Goal: Task Accomplishment & Management: Manage account settings

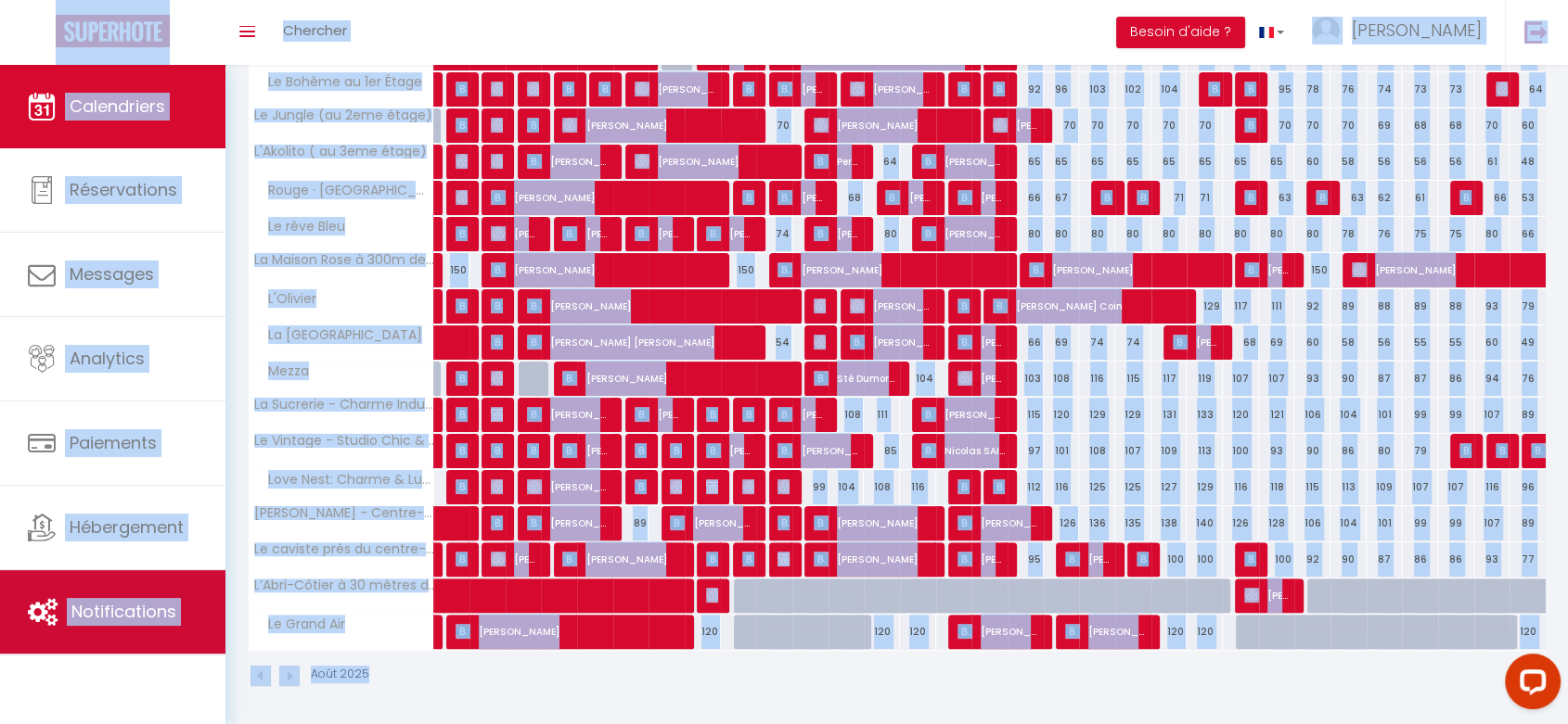
scroll to position [350, 0]
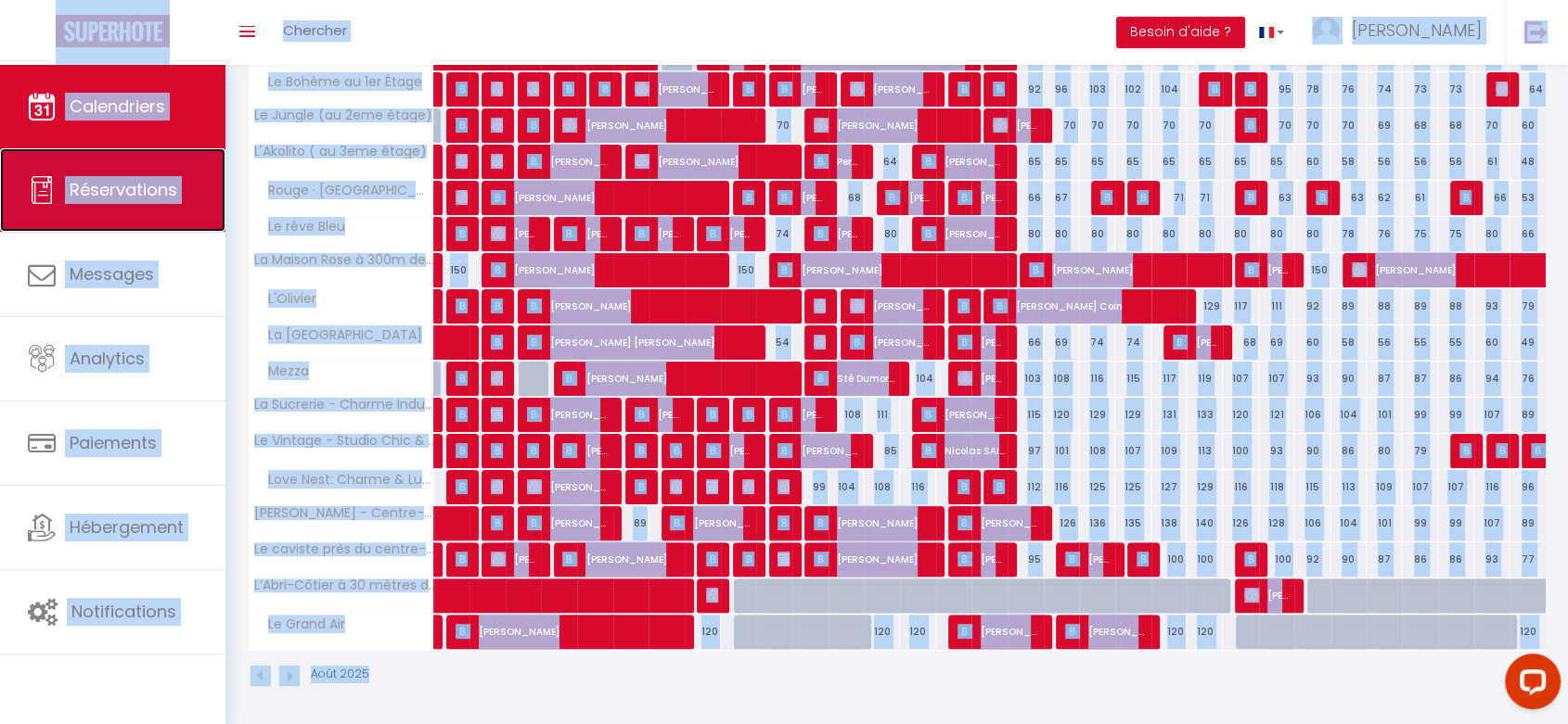
click at [144, 183] on span "Réservations" at bounding box center [123, 189] width 107 height 23
select select "not_cancelled"
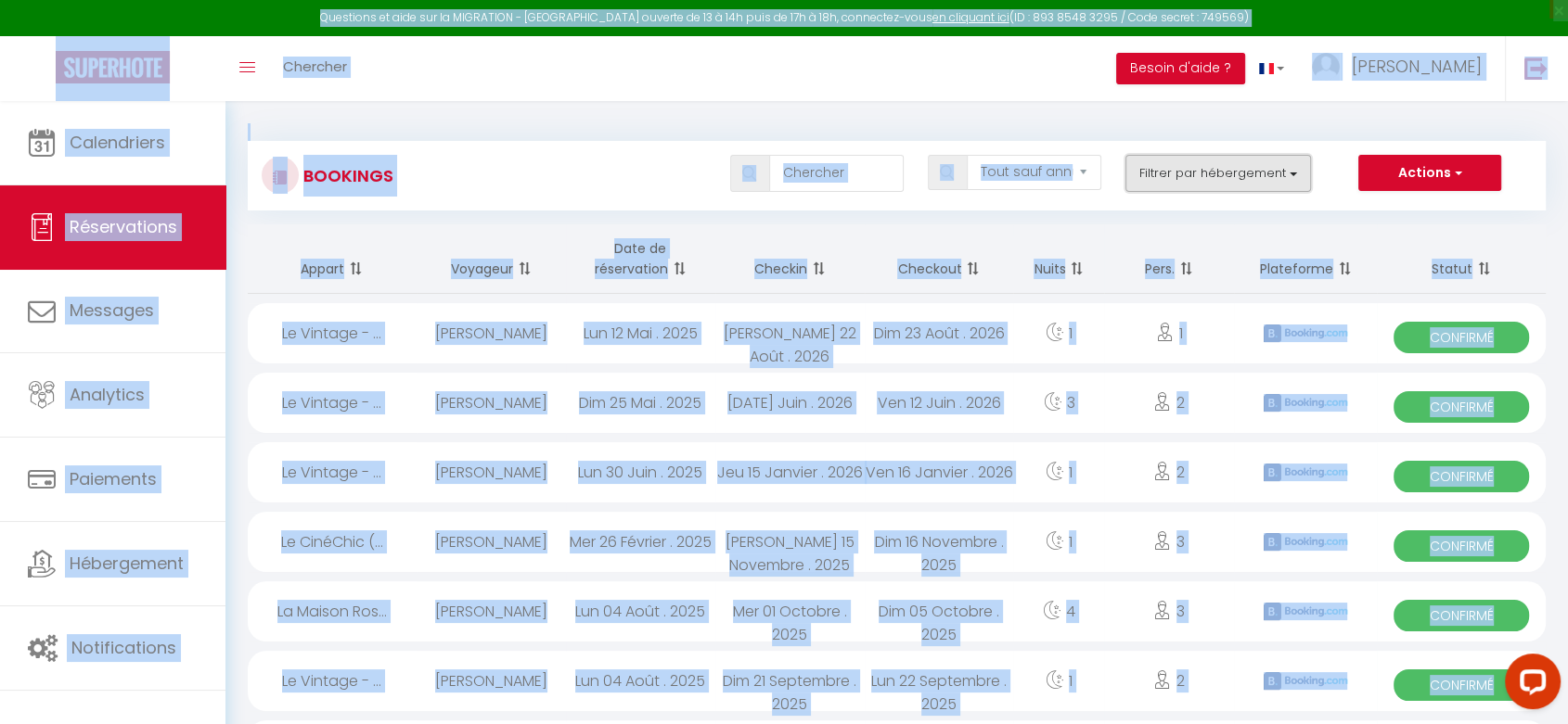
click at [1220, 171] on button "Filtrer par hébergement" at bounding box center [1218, 174] width 186 height 37
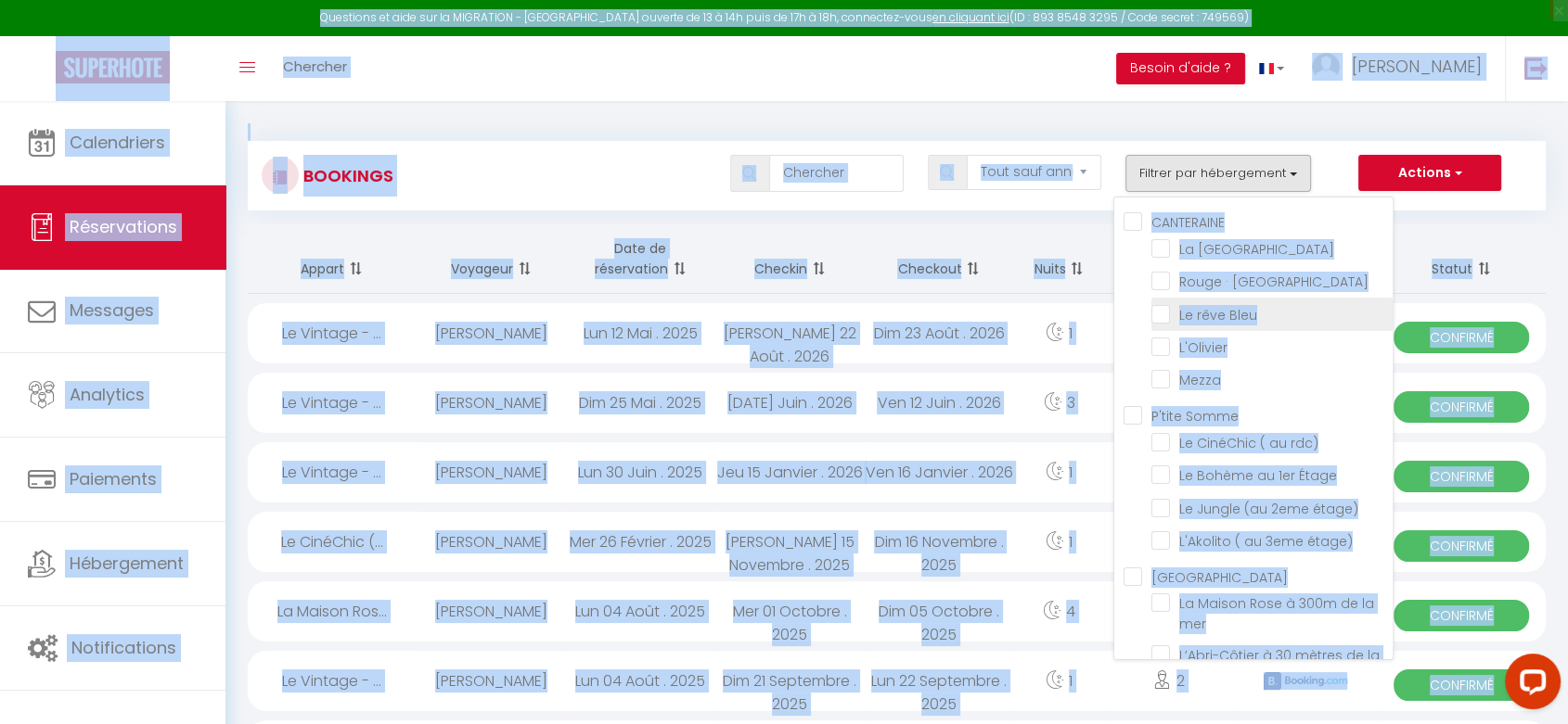
click at [1156, 313] on input "Le rêve Bleu" at bounding box center [1271, 312] width 241 height 19
checkbox input "true"
checkbox input "false"
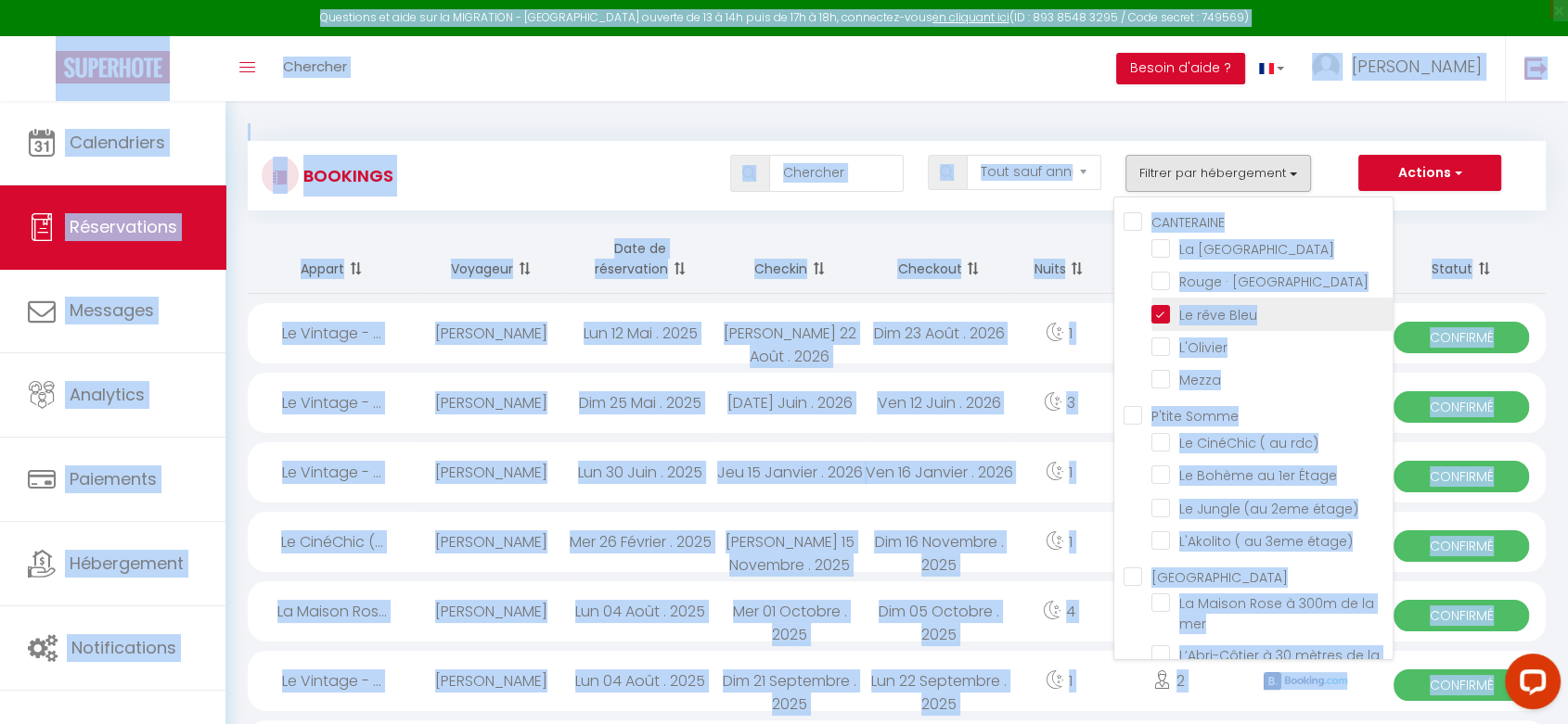
checkbox input "false"
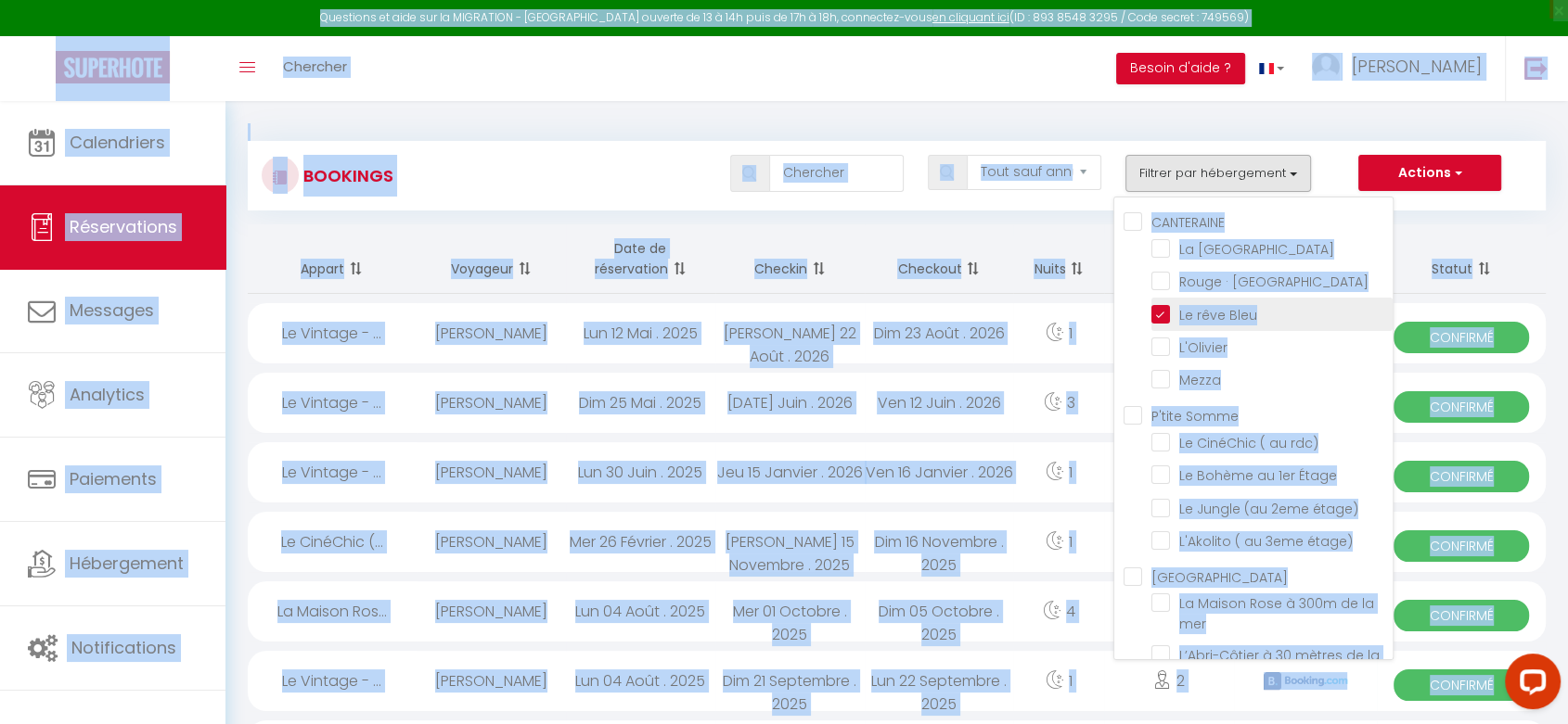
checkbox input "false"
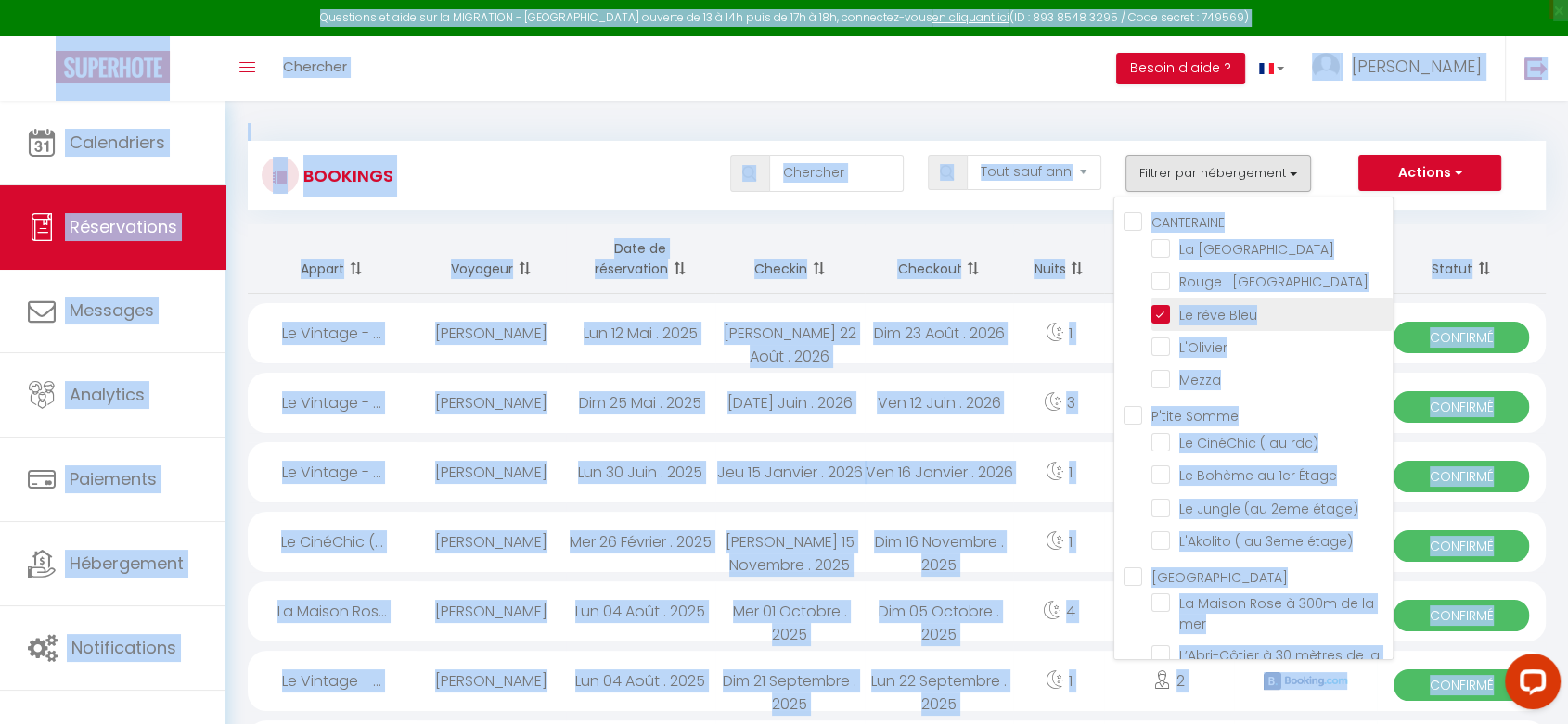
checkbox input "false"
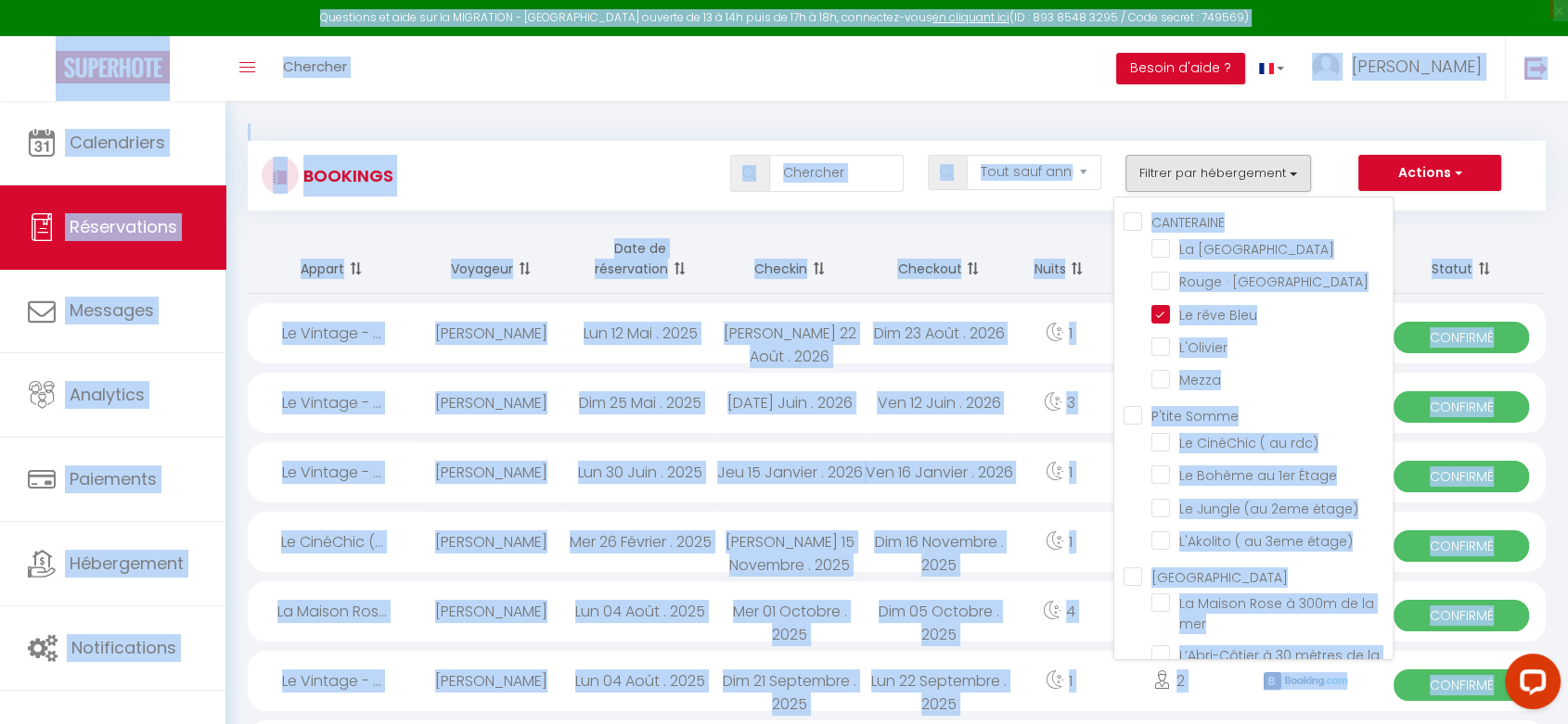
checkbox input "false"
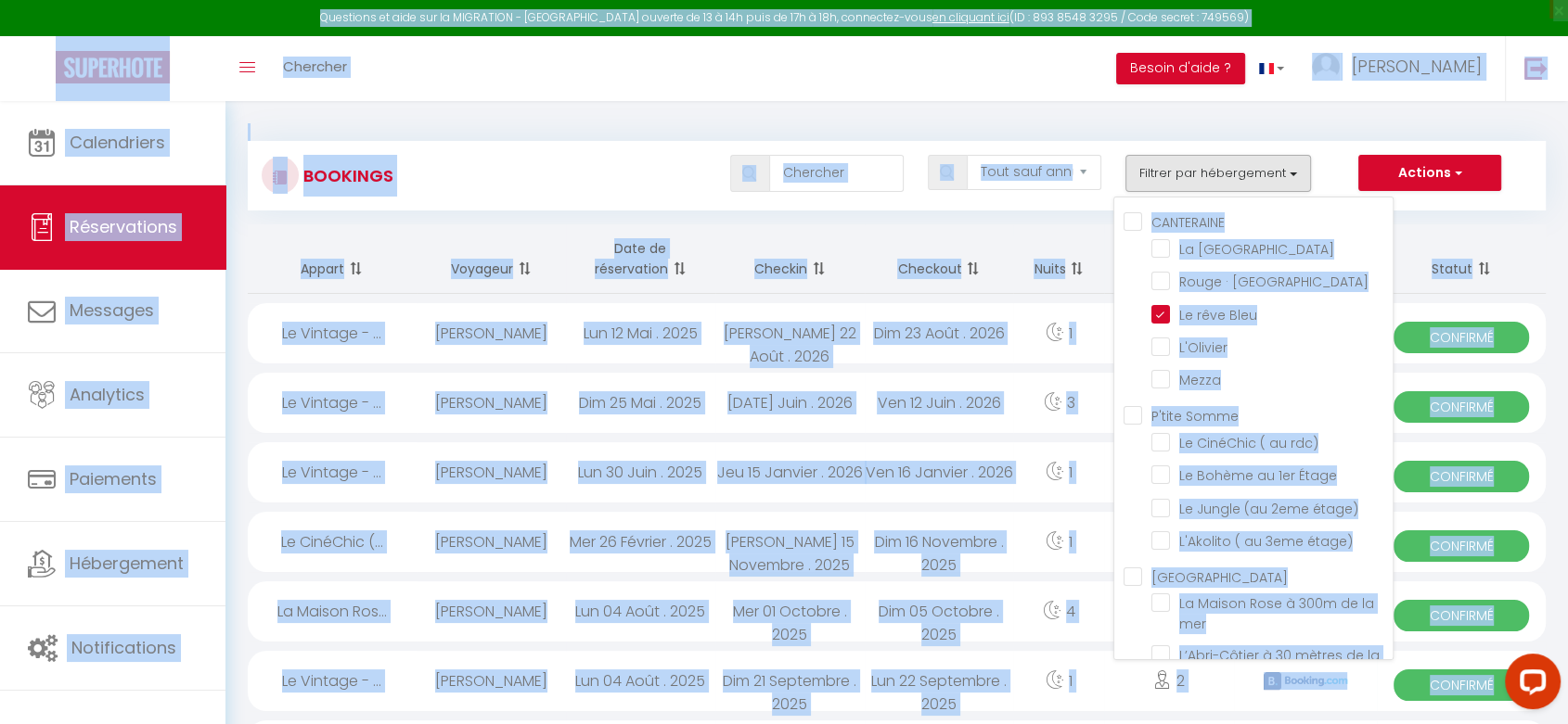
checkbox input "false"
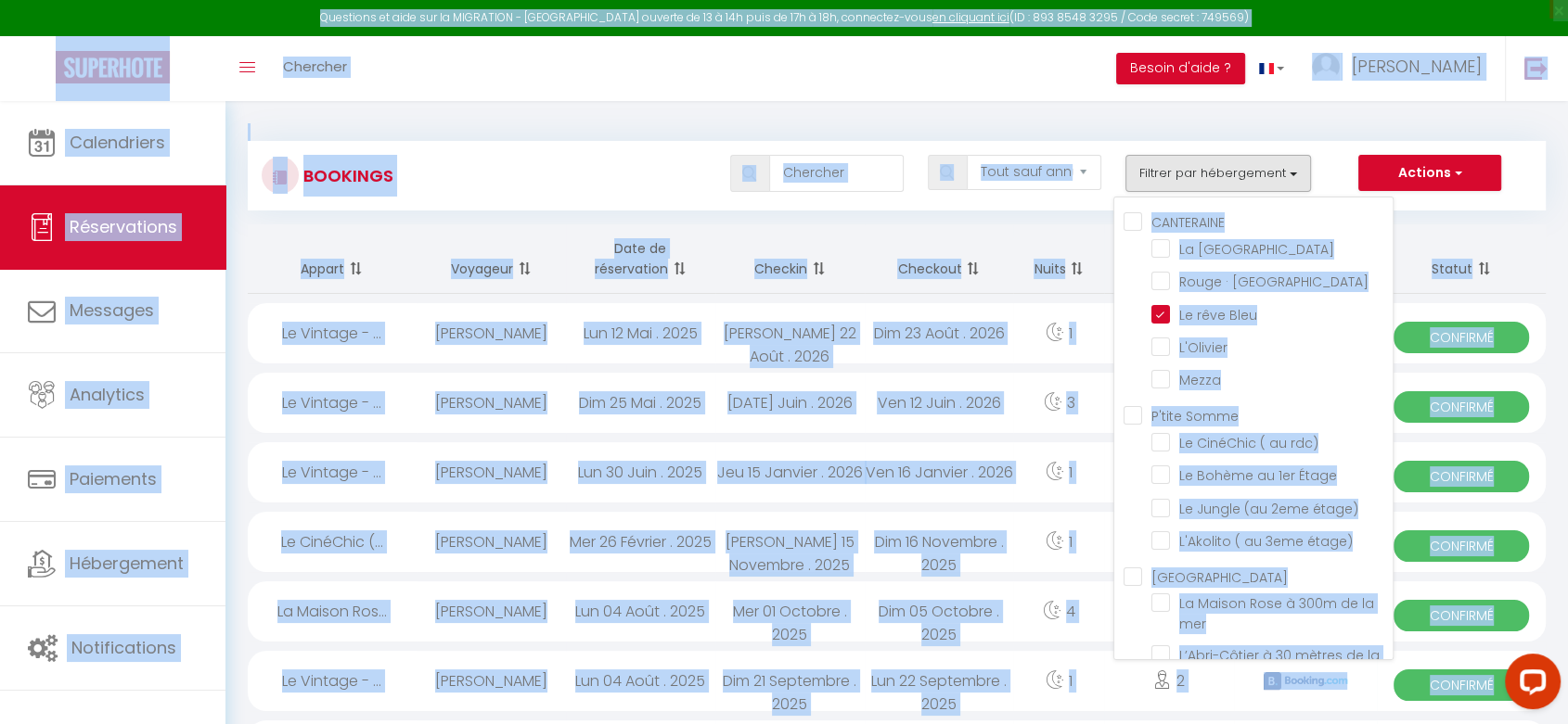
checkbox input "false"
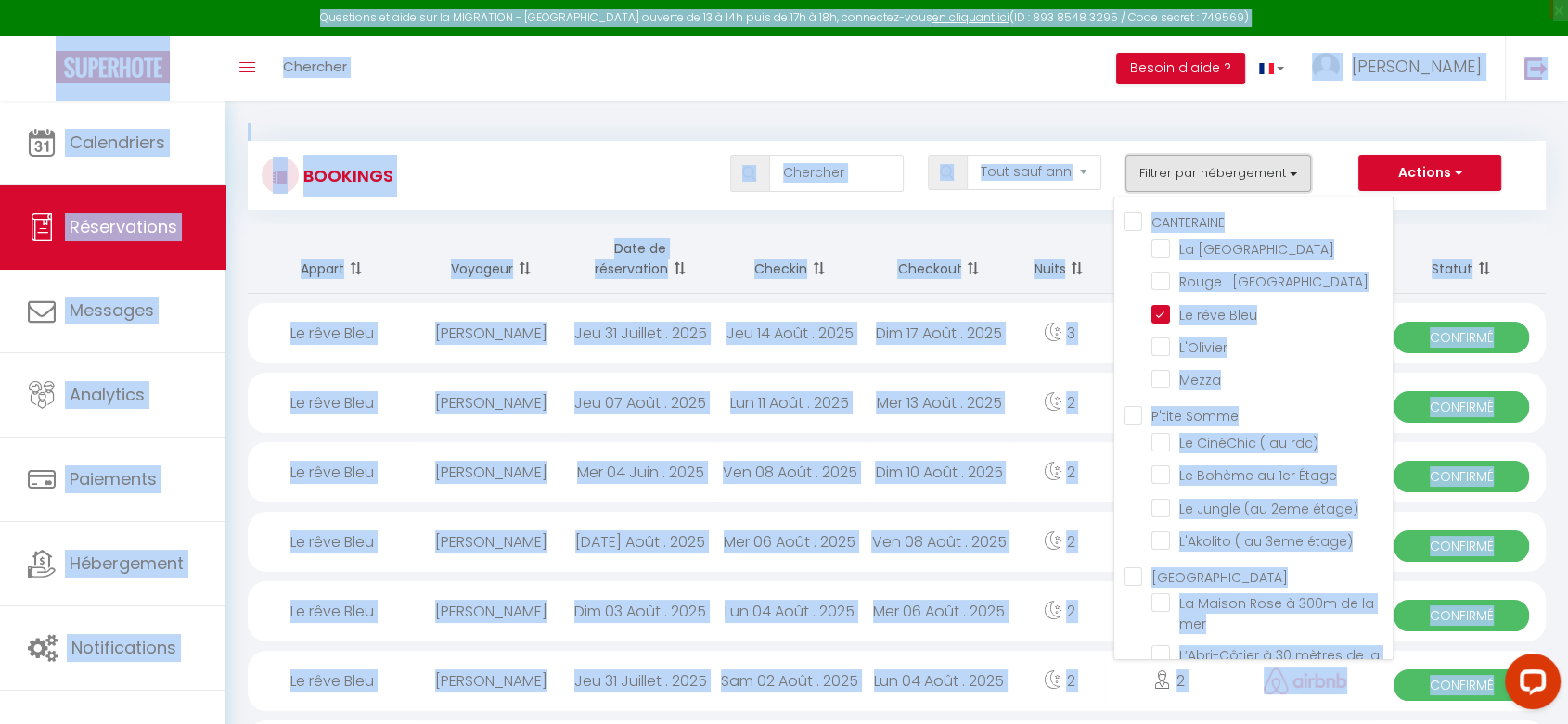
click at [1272, 171] on button "Filtrer par hébergement" at bounding box center [1218, 174] width 186 height 37
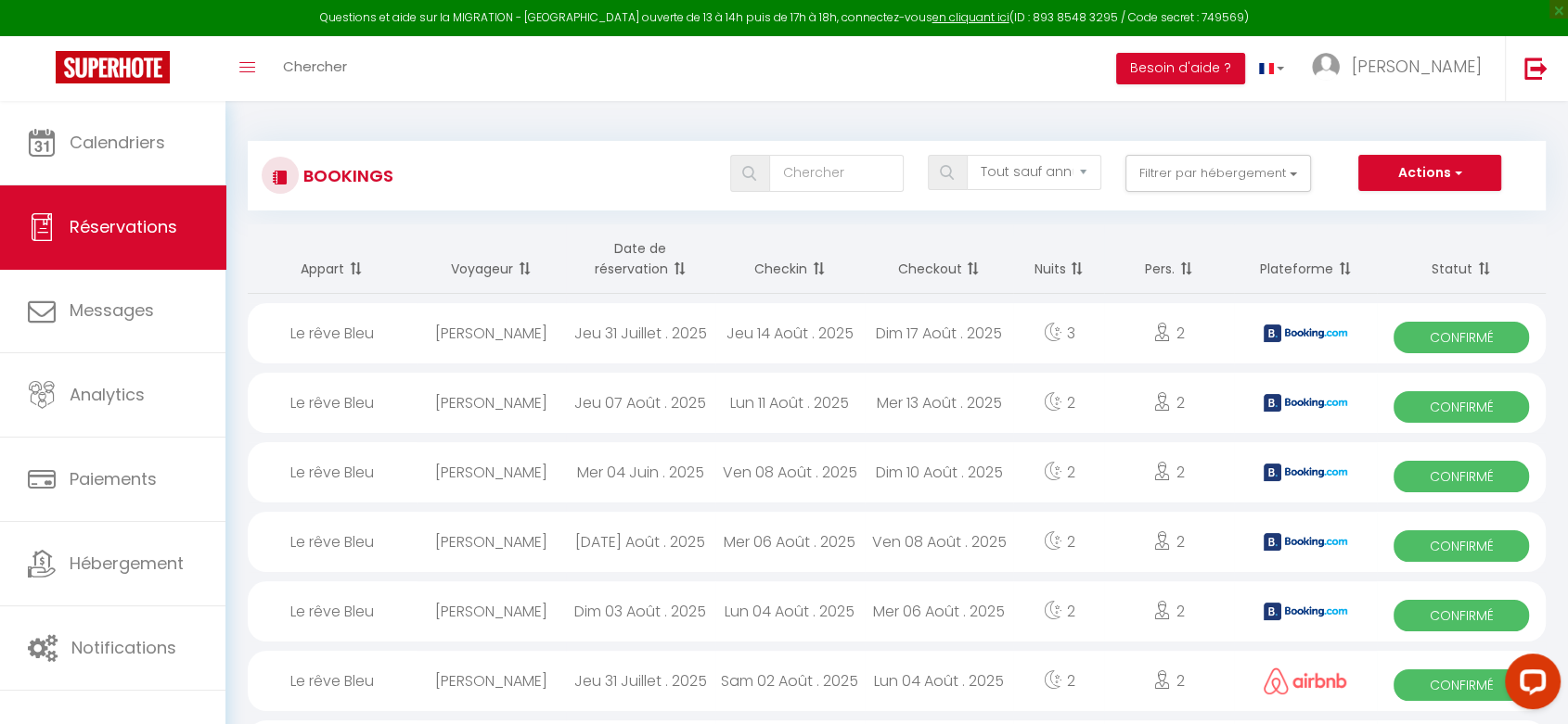
click at [948, 549] on div "Ven 08 Août . 2025" at bounding box center [939, 543] width 149 height 60
click at [0, 0] on div at bounding box center [0, 0] width 0 height 0
click at [428, 549] on div "[PERSON_NAME]" at bounding box center [491, 543] width 149 height 60
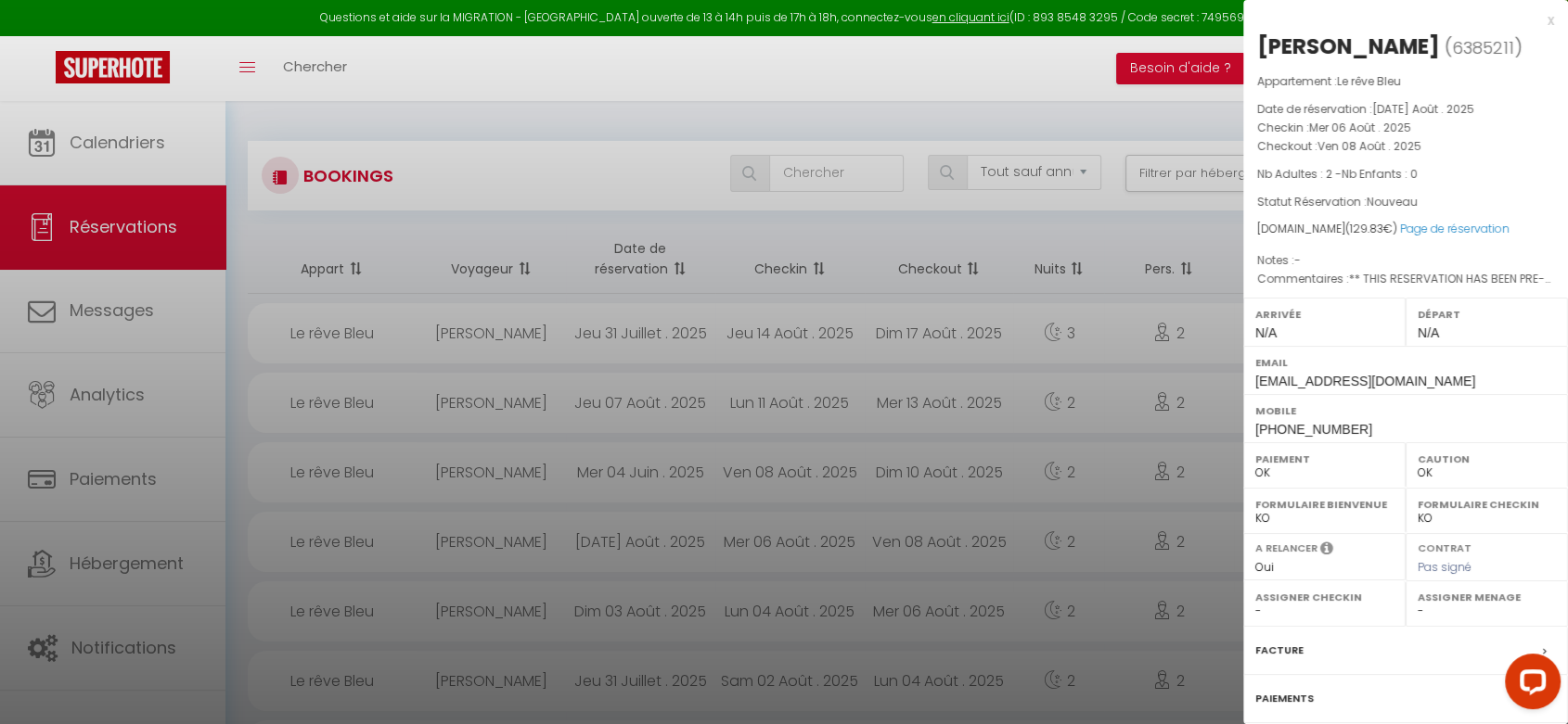
scroll to position [165, 0]
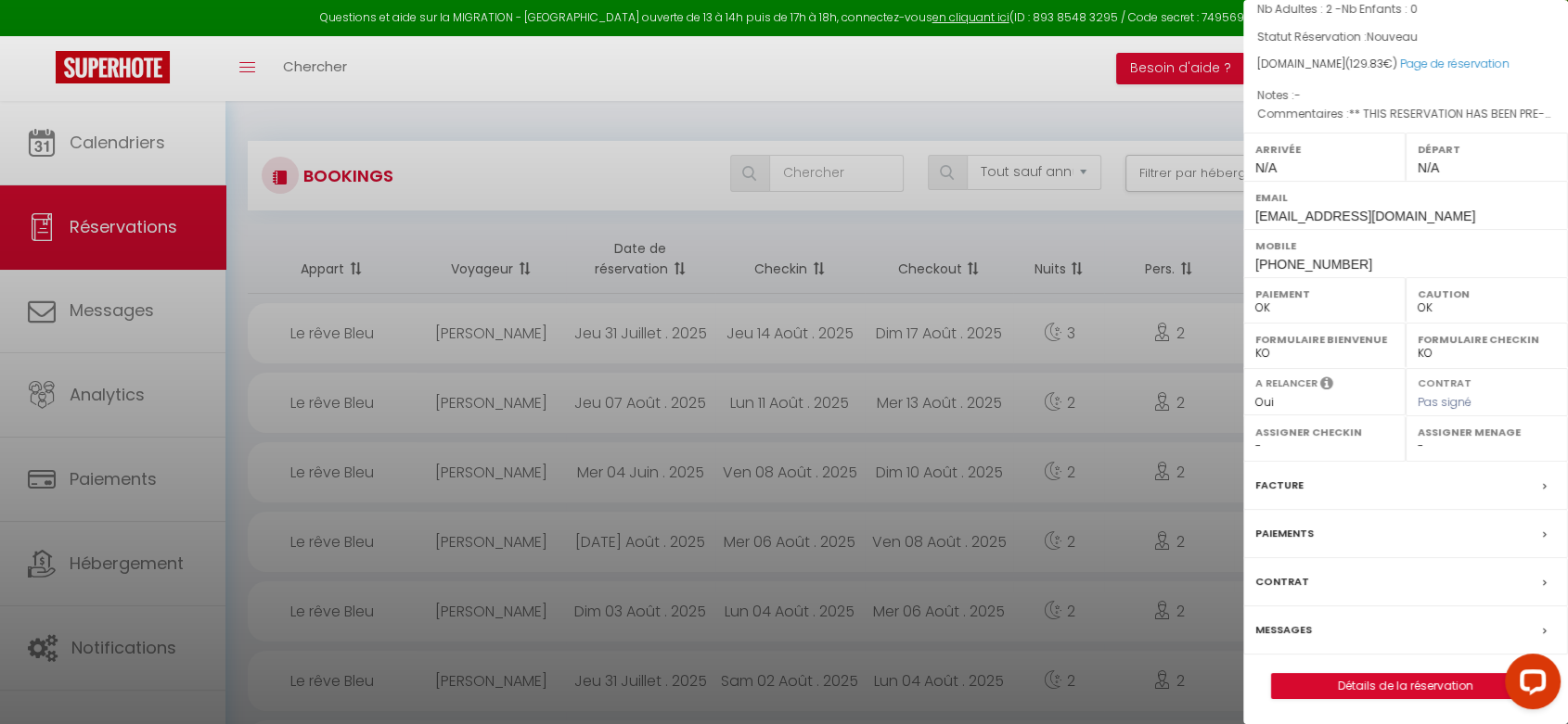
click at [1543, 487] on span at bounding box center [1548, 485] width 13 height 20
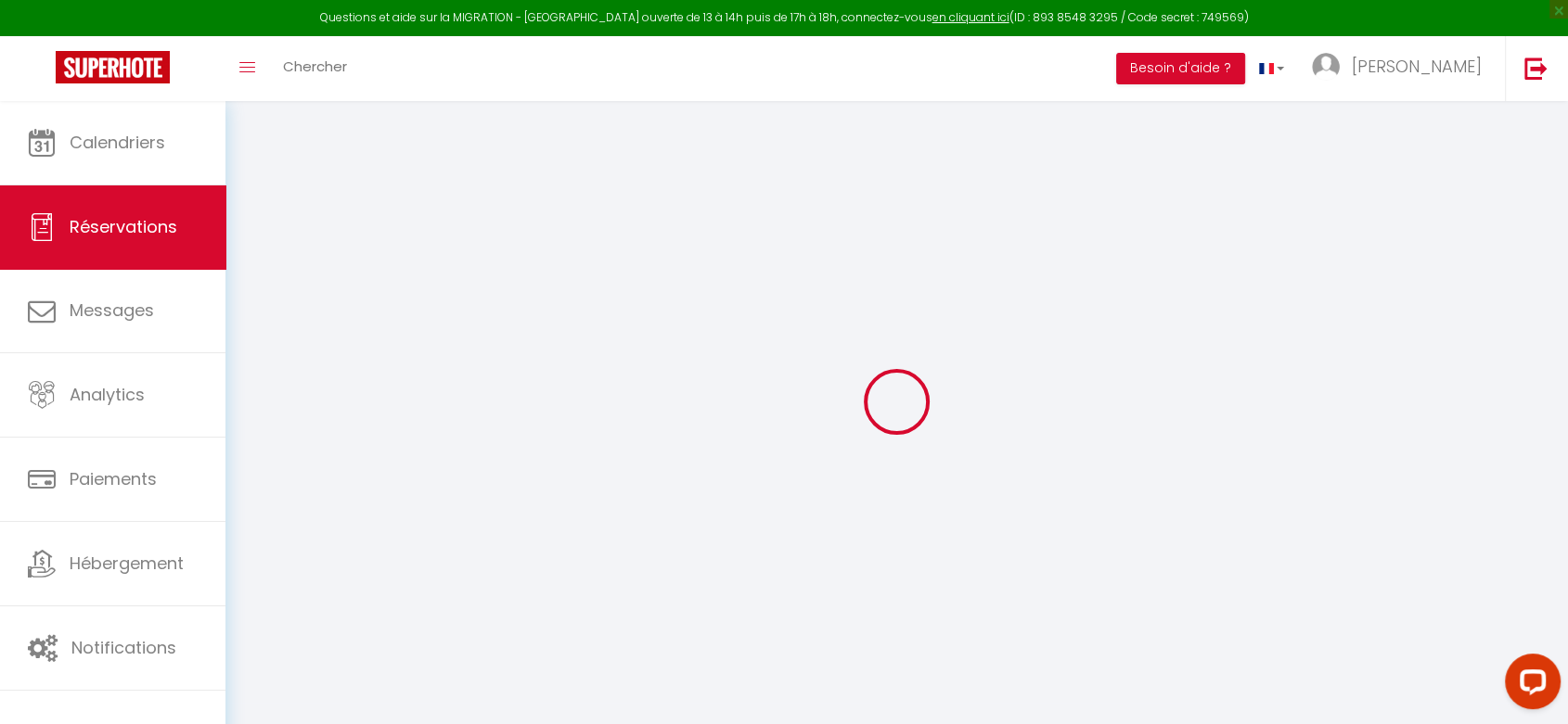
select select "cleaning"
select select "taxes"
select select
checkbox input "false"
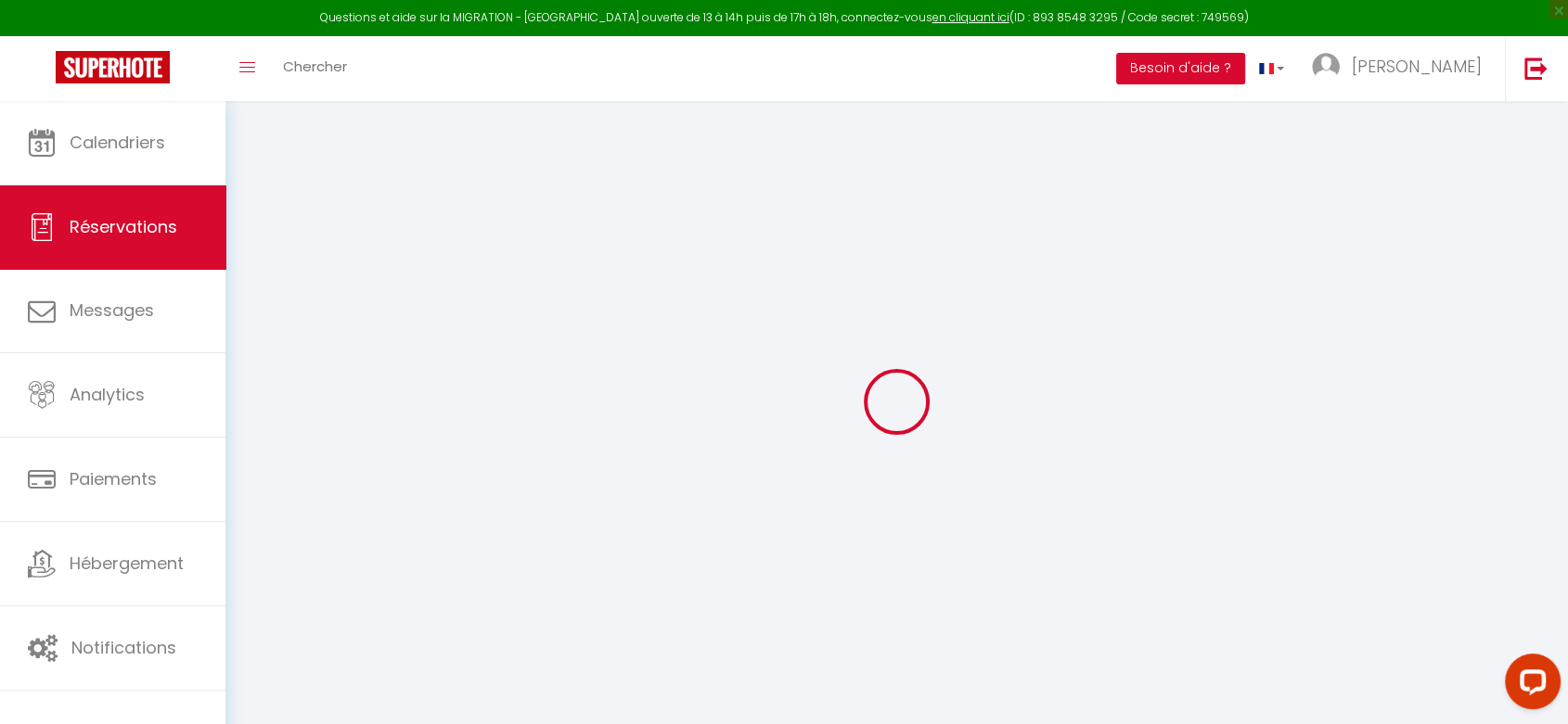
type textarea "** THIS RESERVATION HAS BEEN PRE-PAID ** BOOKING NOTE : Payment charge is EUR 1…"
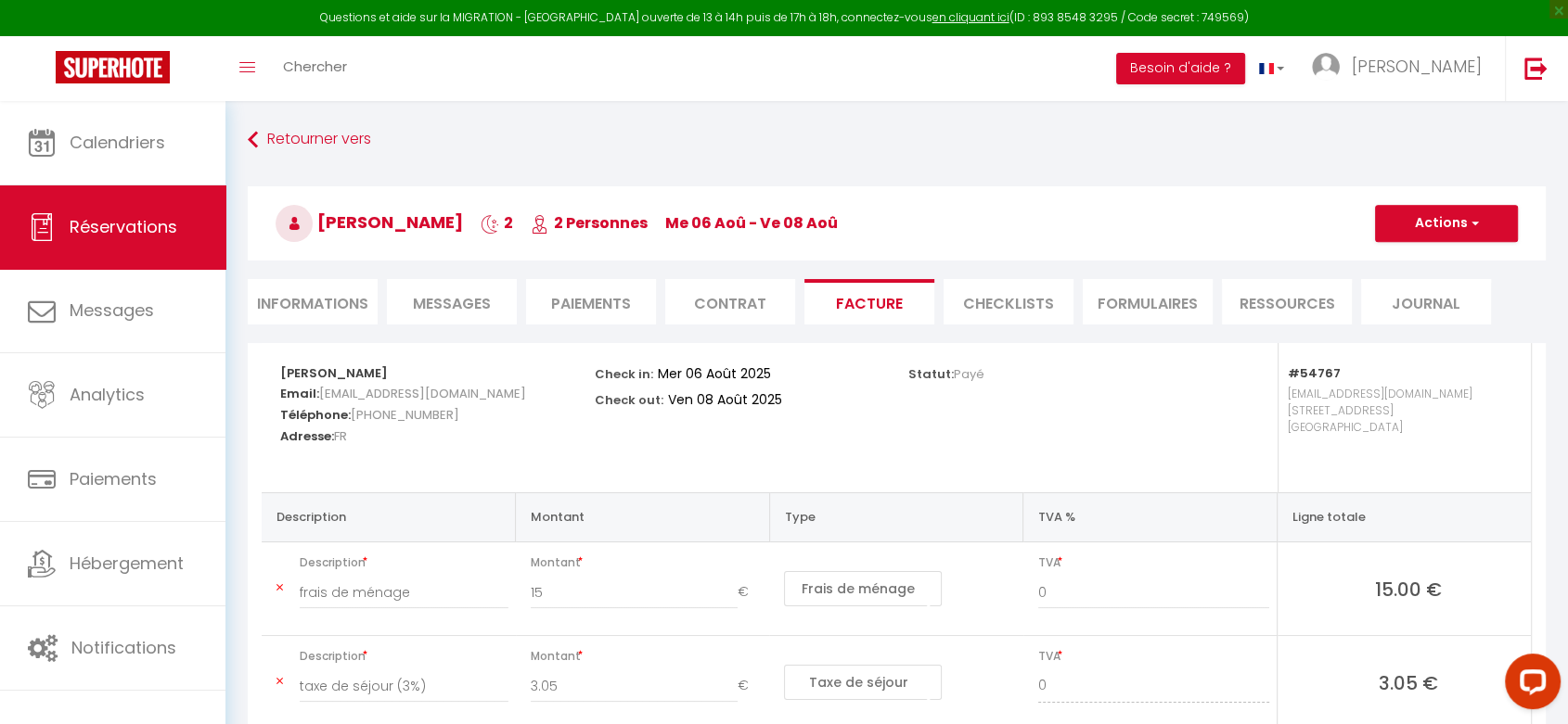
click at [556, 300] on li "Paiements" at bounding box center [591, 302] width 130 height 46
select select
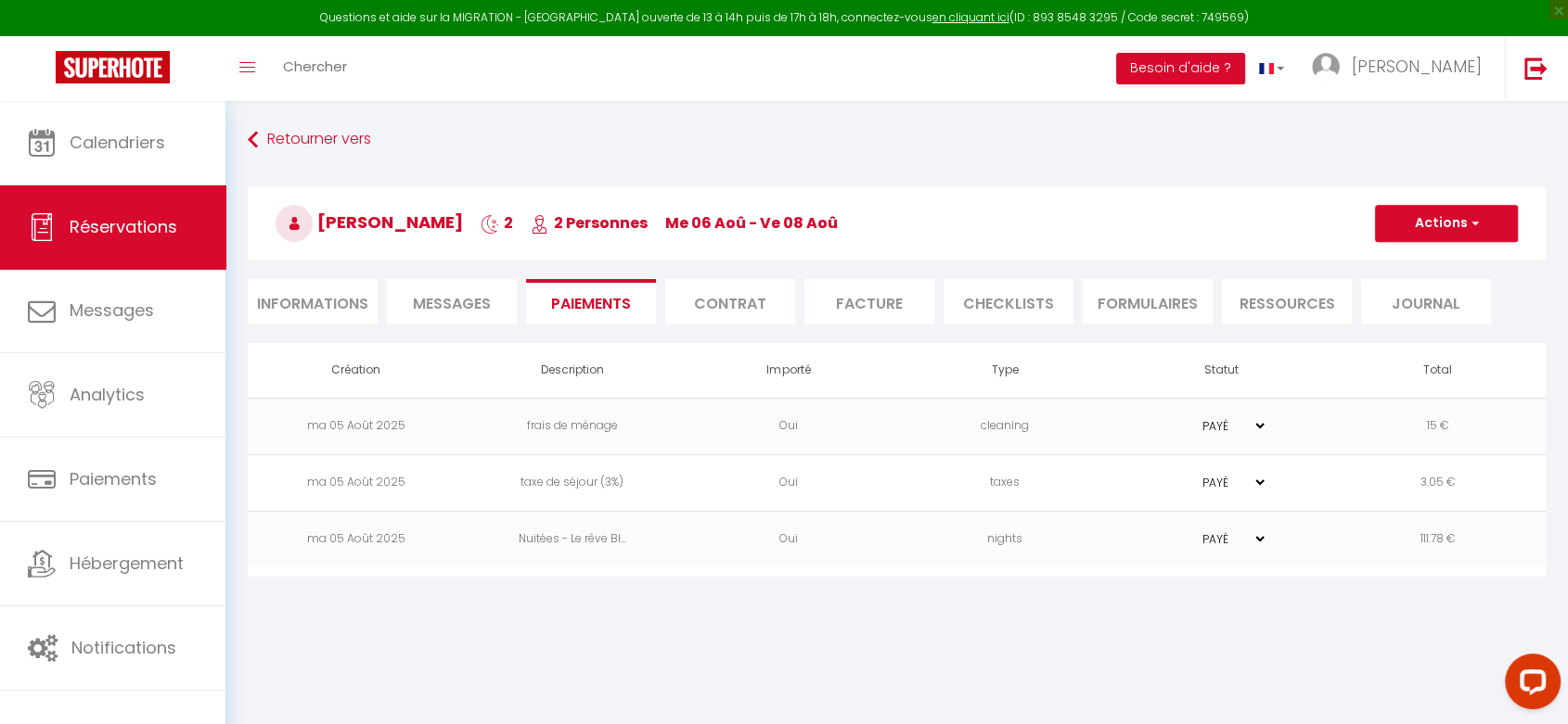
click at [282, 307] on li "Informations" at bounding box center [312, 302] width 130 height 46
select select
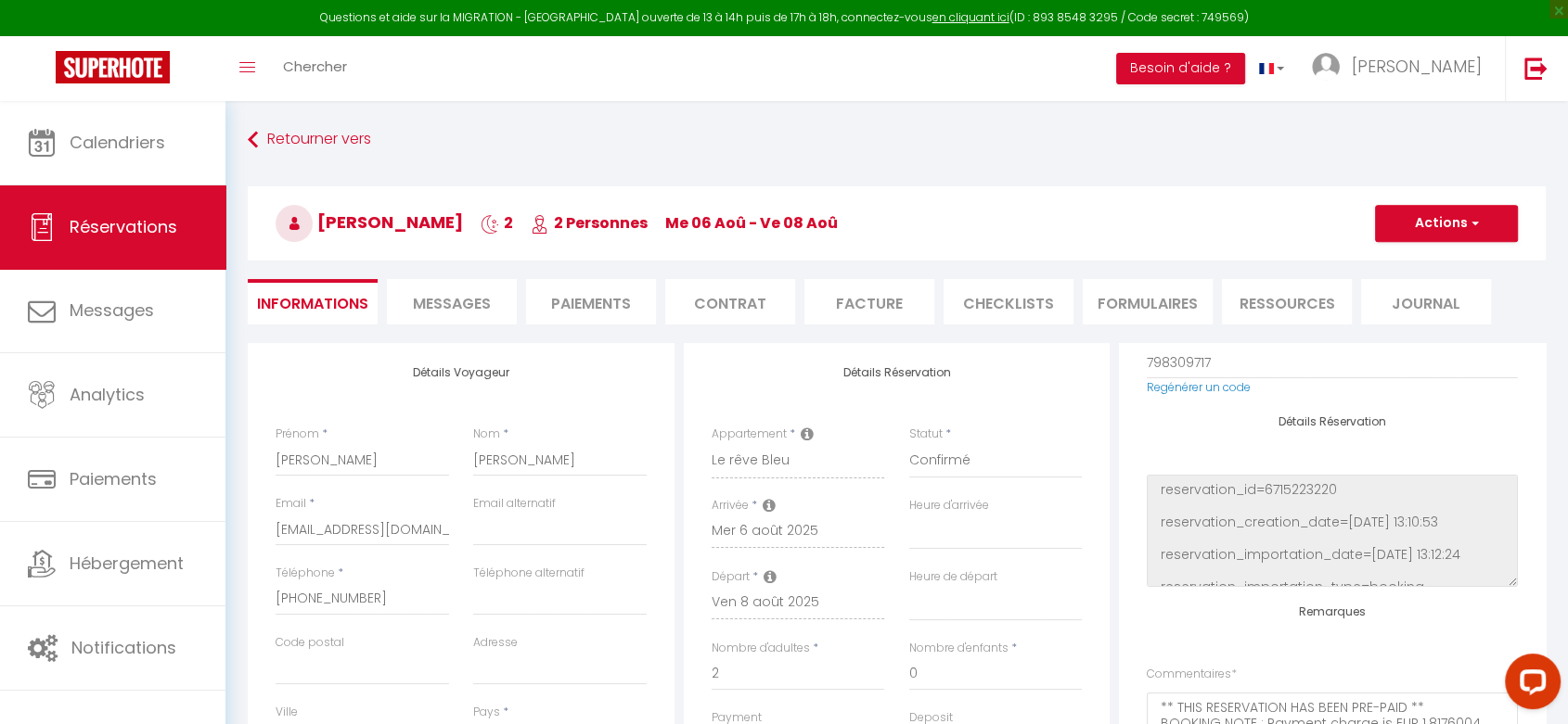
click at [600, 301] on li "Paiements" at bounding box center [591, 302] width 130 height 46
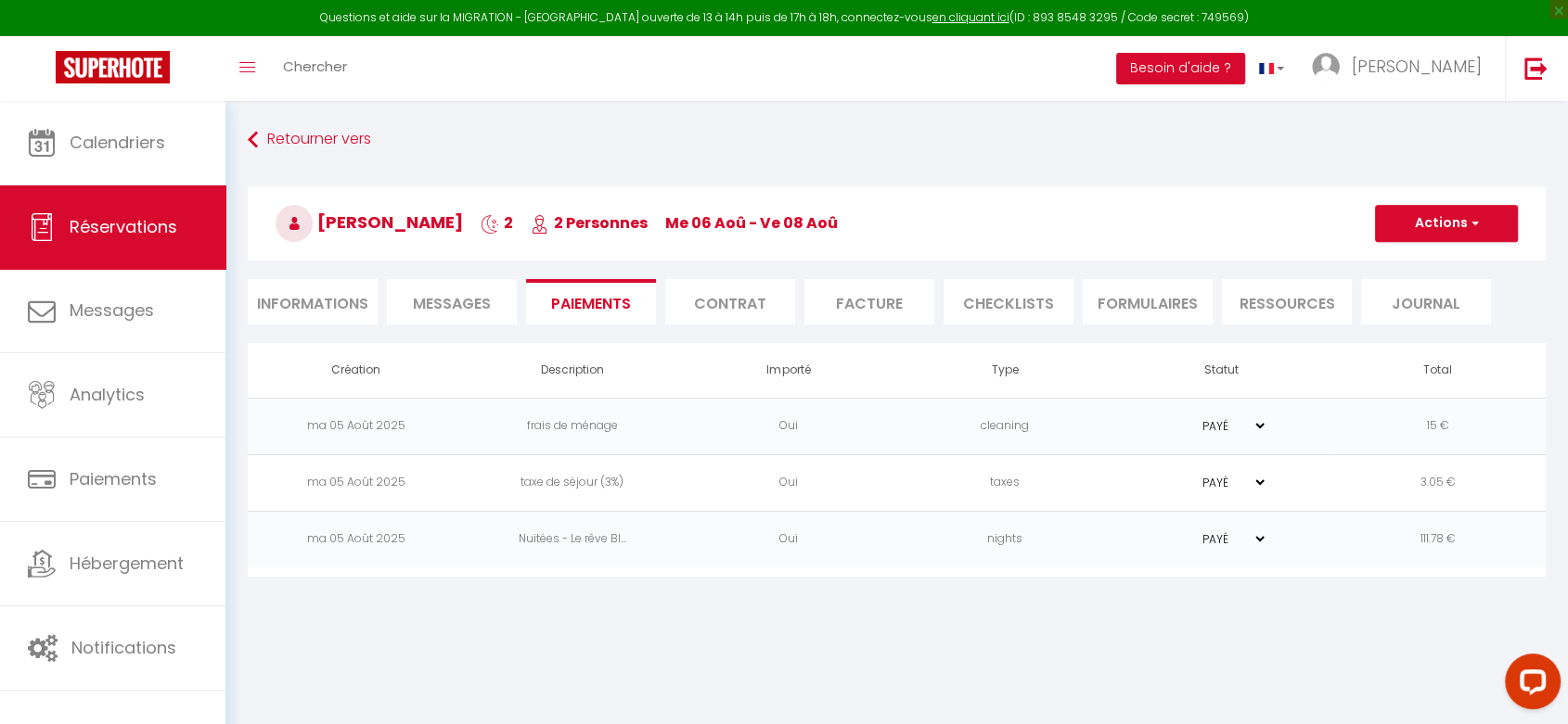
click at [715, 303] on li "Contrat" at bounding box center [729, 302] width 130 height 46
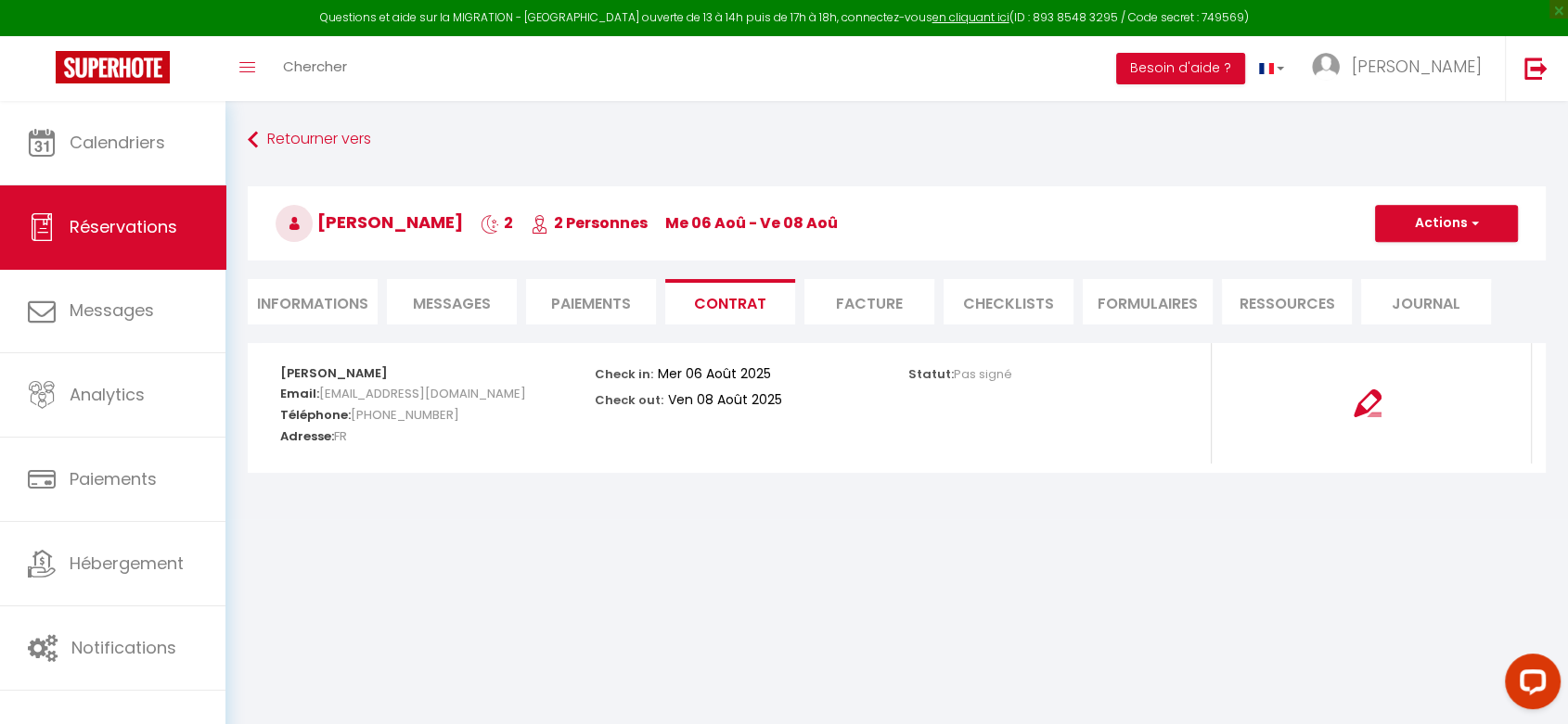
click at [845, 307] on li "Facture" at bounding box center [869, 302] width 130 height 46
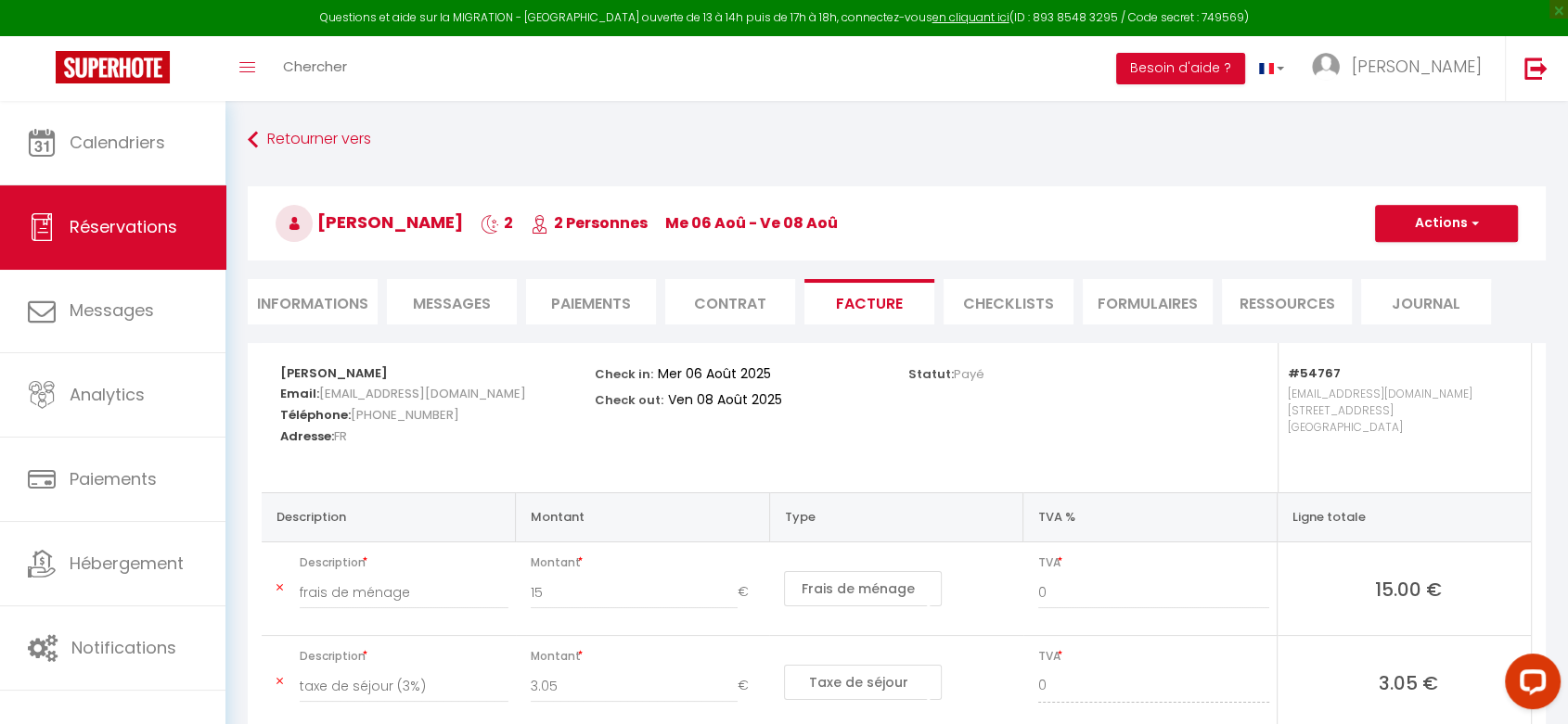
click at [1005, 302] on li "CHECKLISTS" at bounding box center [1008, 302] width 130 height 46
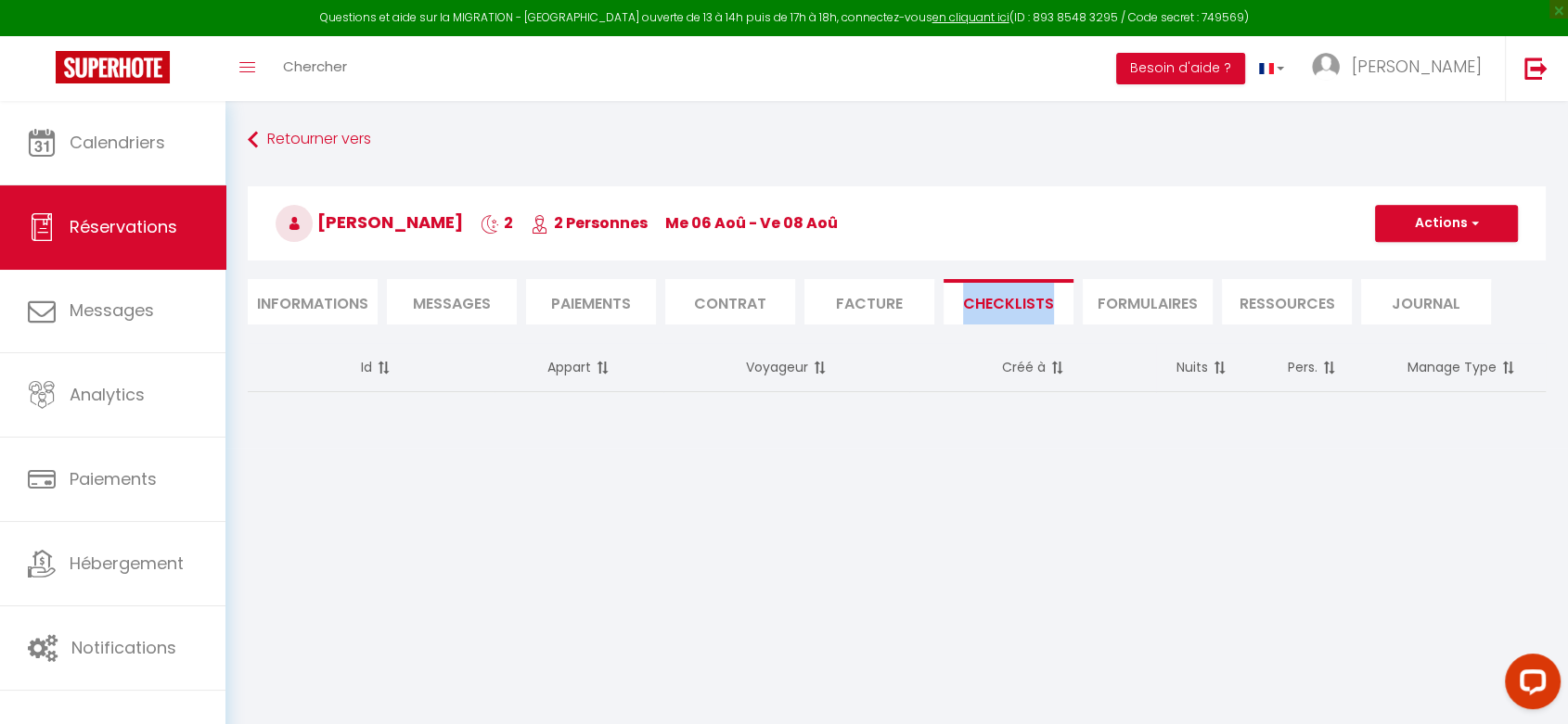
click at [1121, 304] on li "FORMULAIRES" at bounding box center [1147, 302] width 130 height 46
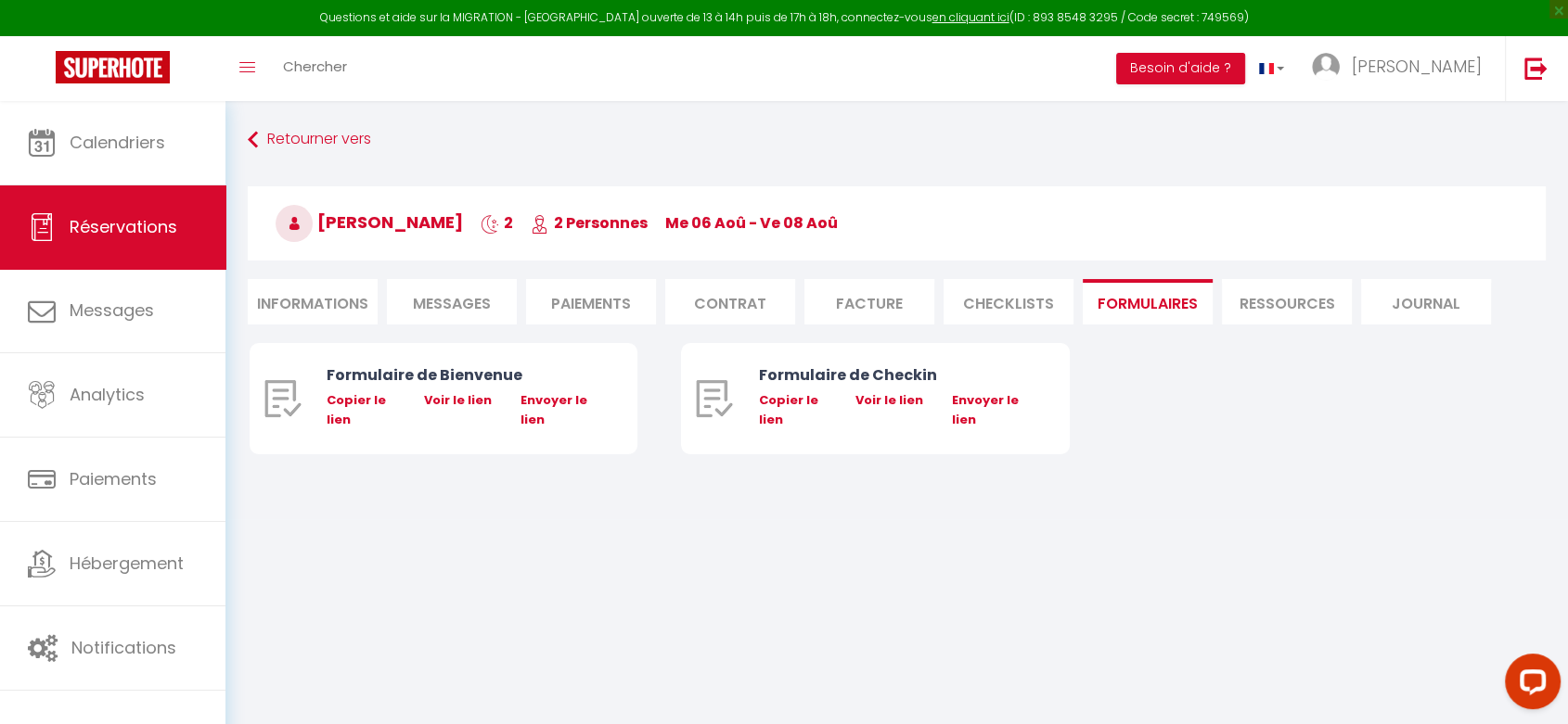
click at [1275, 302] on li "Ressources" at bounding box center [1286, 302] width 130 height 46
drag, startPoint x: 1275, startPoint y: 302, endPoint x: 1331, endPoint y: 308, distance: 56.3
click at [1275, 302] on li "Ressources" at bounding box center [1286, 302] width 130 height 46
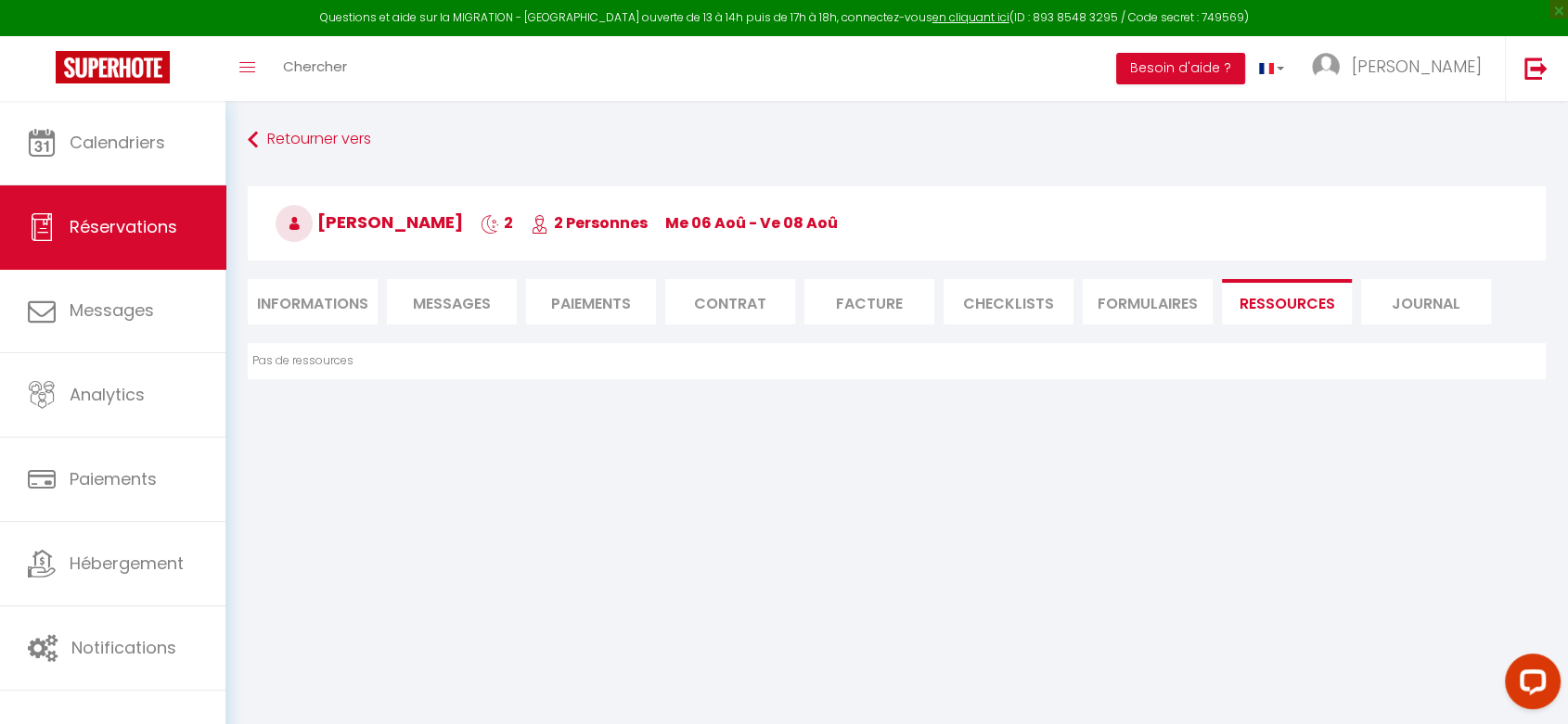
click at [1429, 307] on li "Journal" at bounding box center [1425, 302] width 130 height 46
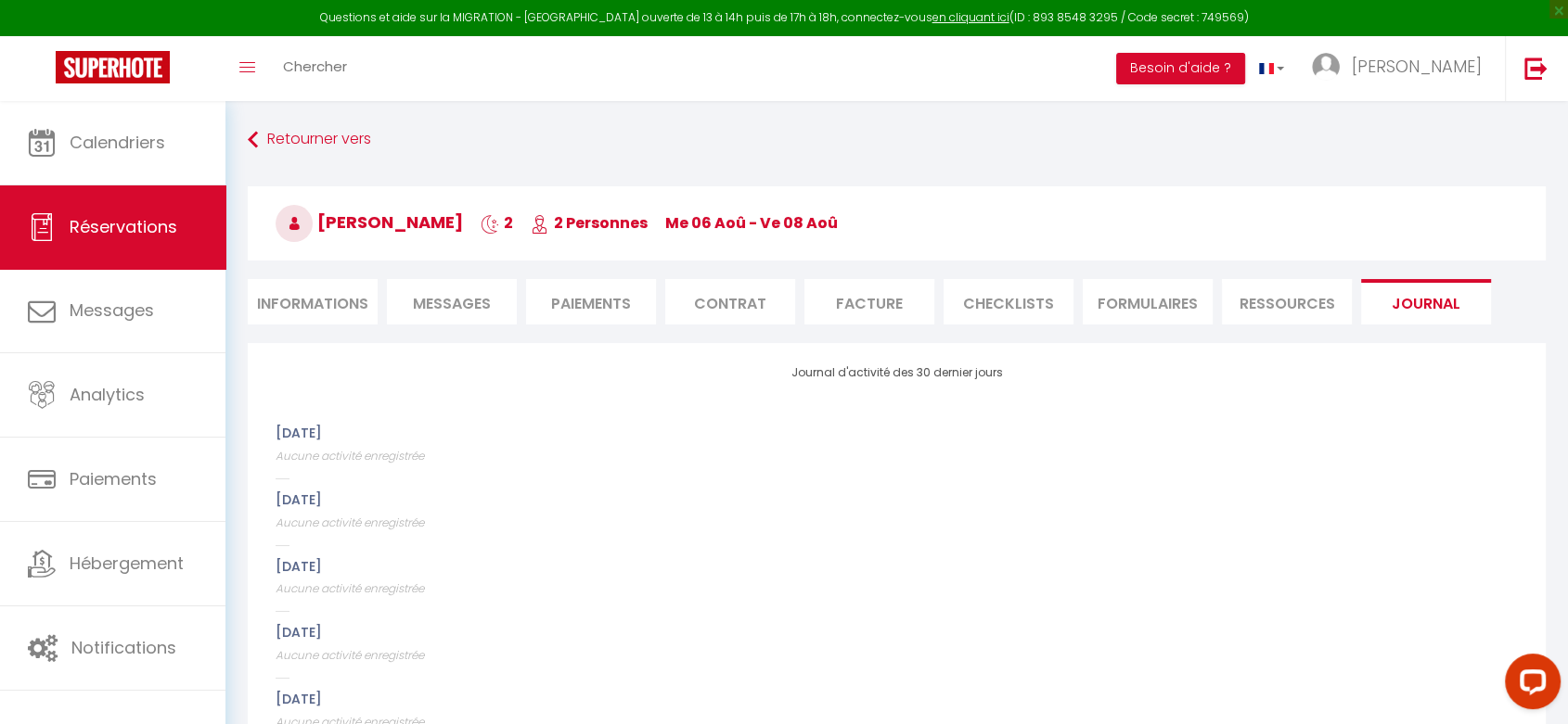
click at [421, 298] on span "Messages" at bounding box center [452, 303] width 78 height 21
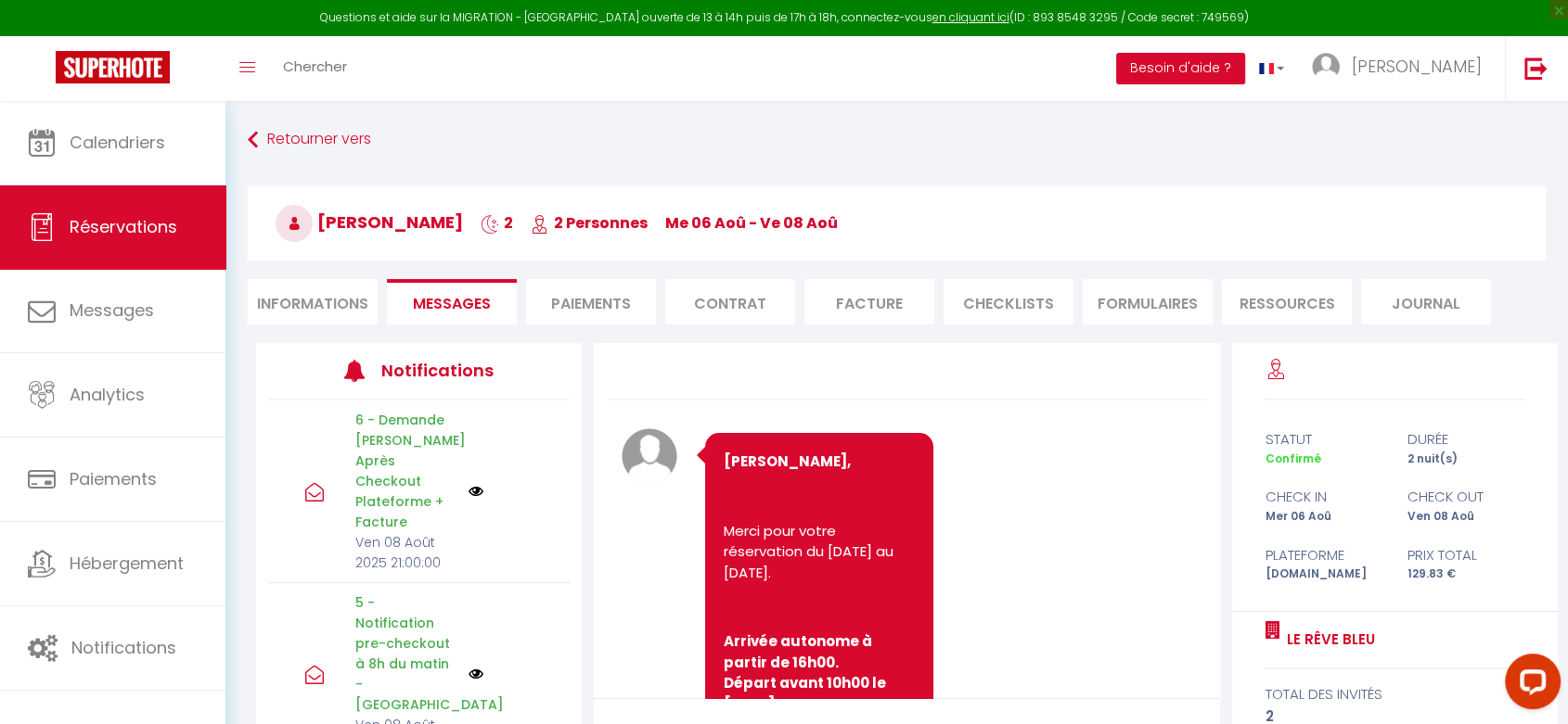
select select
click at [337, 306] on li "Informations" at bounding box center [312, 302] width 130 height 46
select select
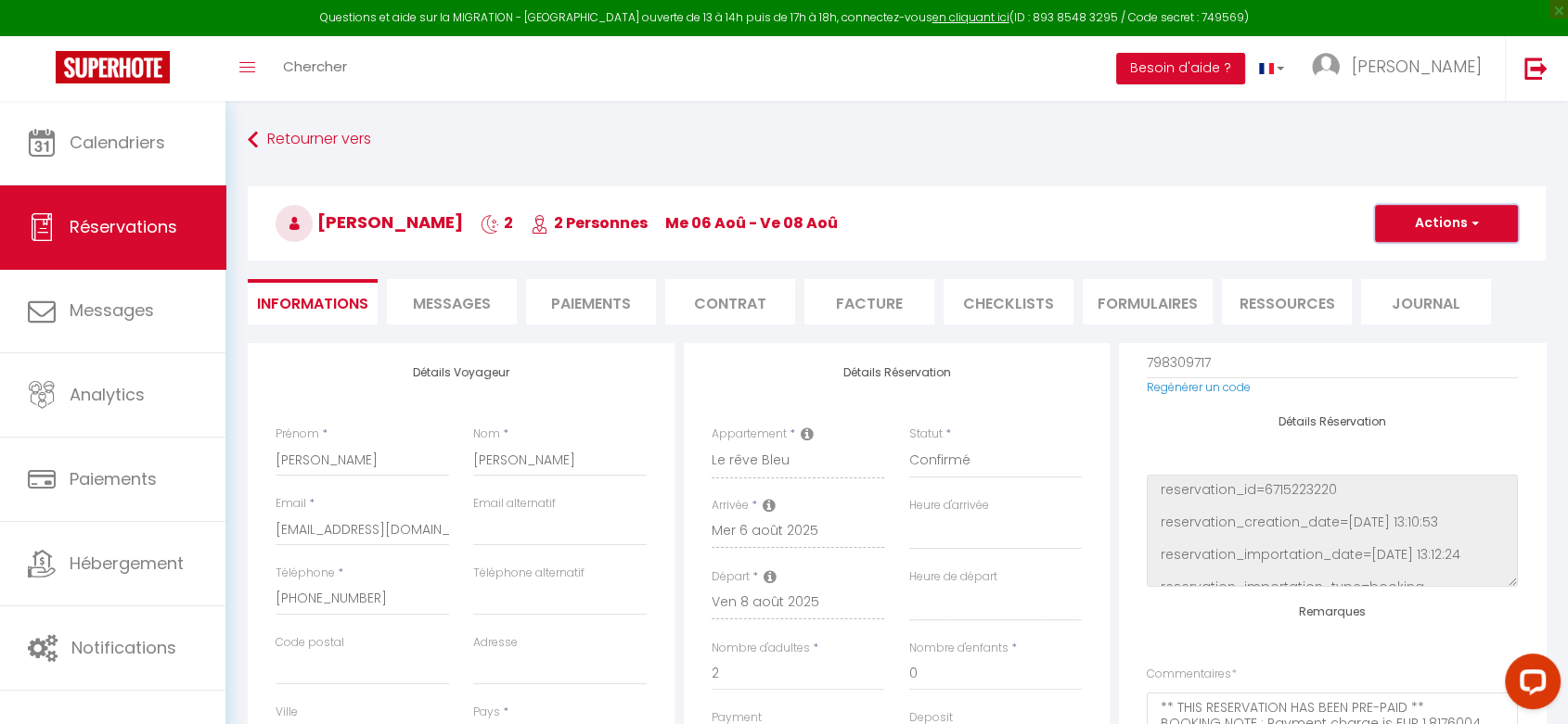
click at [1472, 236] on button "Actions" at bounding box center [1446, 223] width 143 height 37
click at [1552, 254] on div "[PERSON_NAME] 2 2 Personnes me 06 Aoû - ve 08 Aoû Actions Enregistrer Dupliquer…" at bounding box center [896, 221] width 1322 height 100
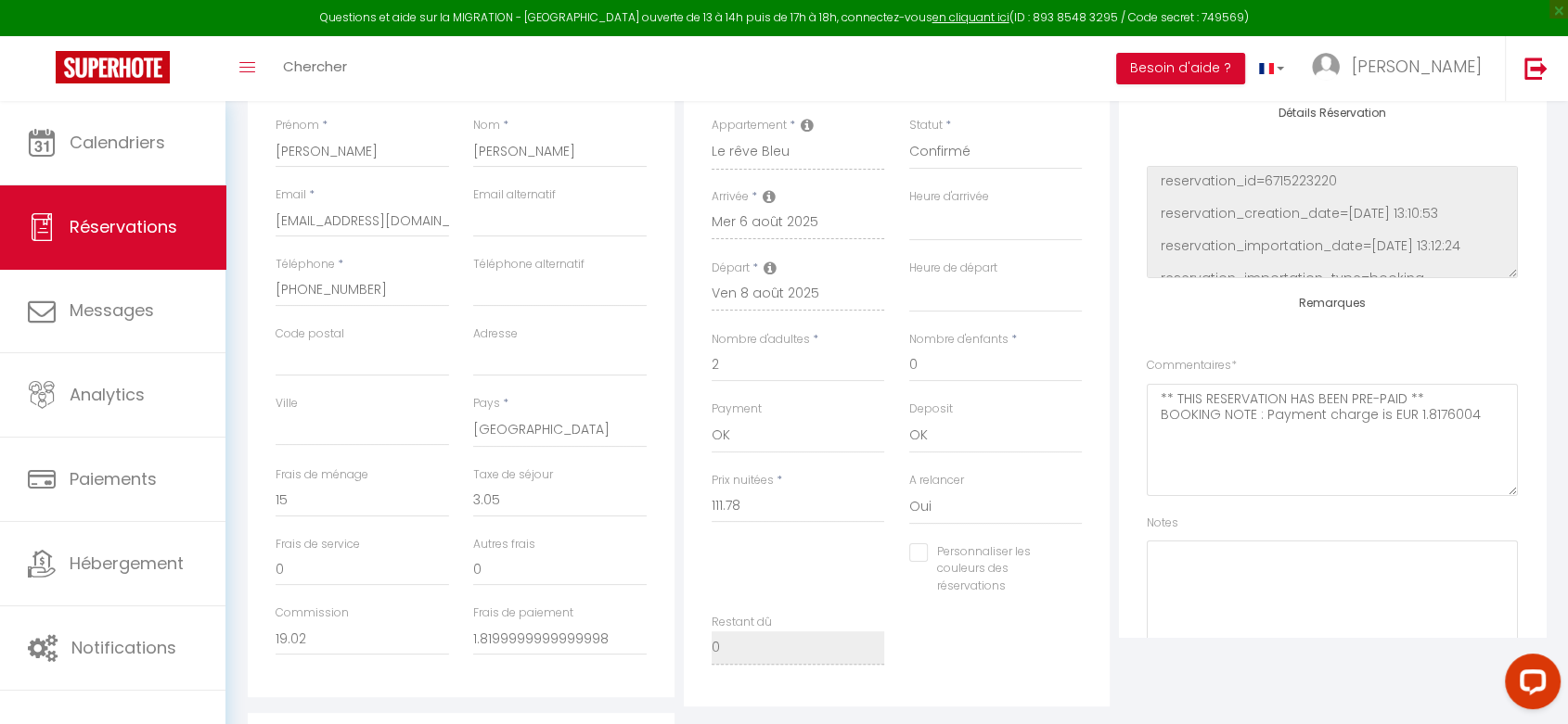
select select
checkbox input "false"
select select
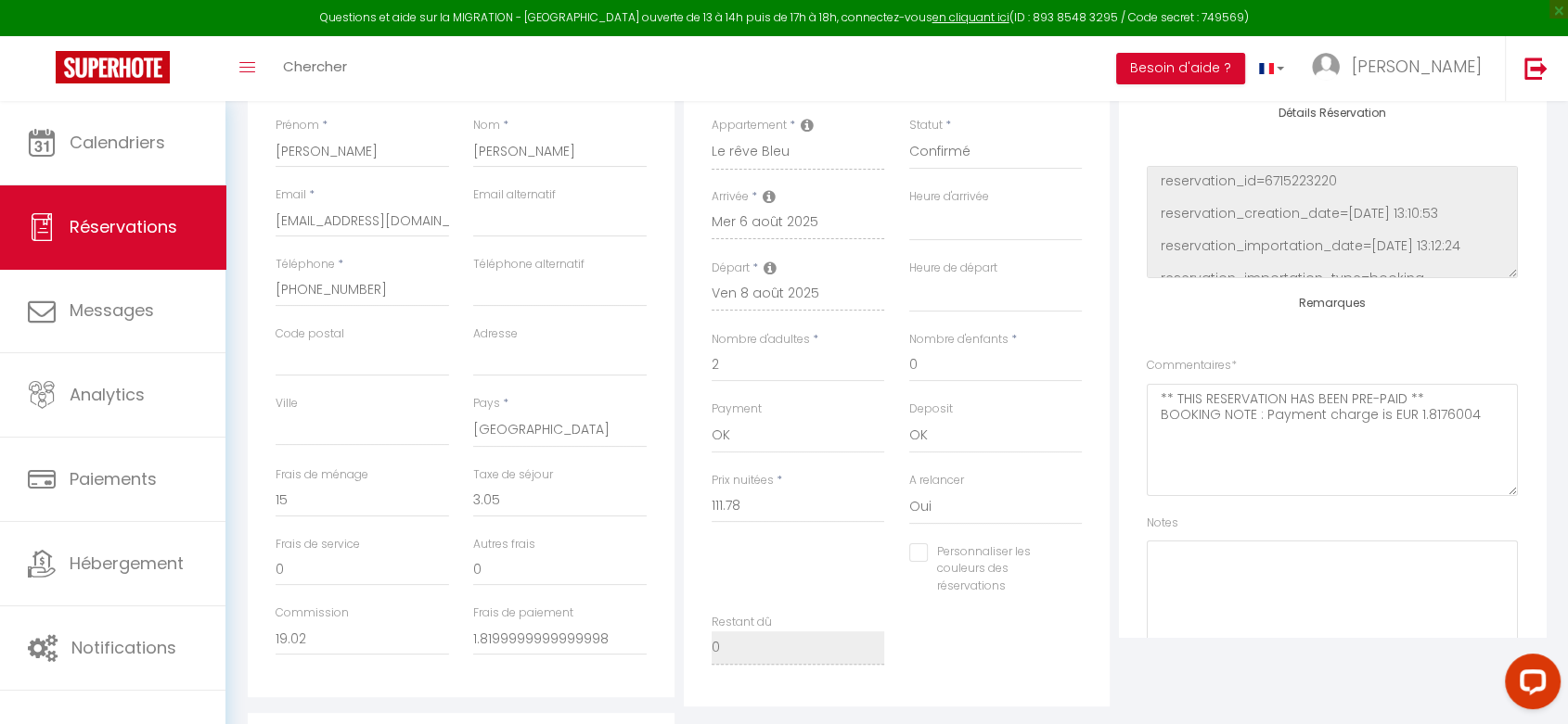
checkbox input "false"
select select
checkbox input "false"
select select
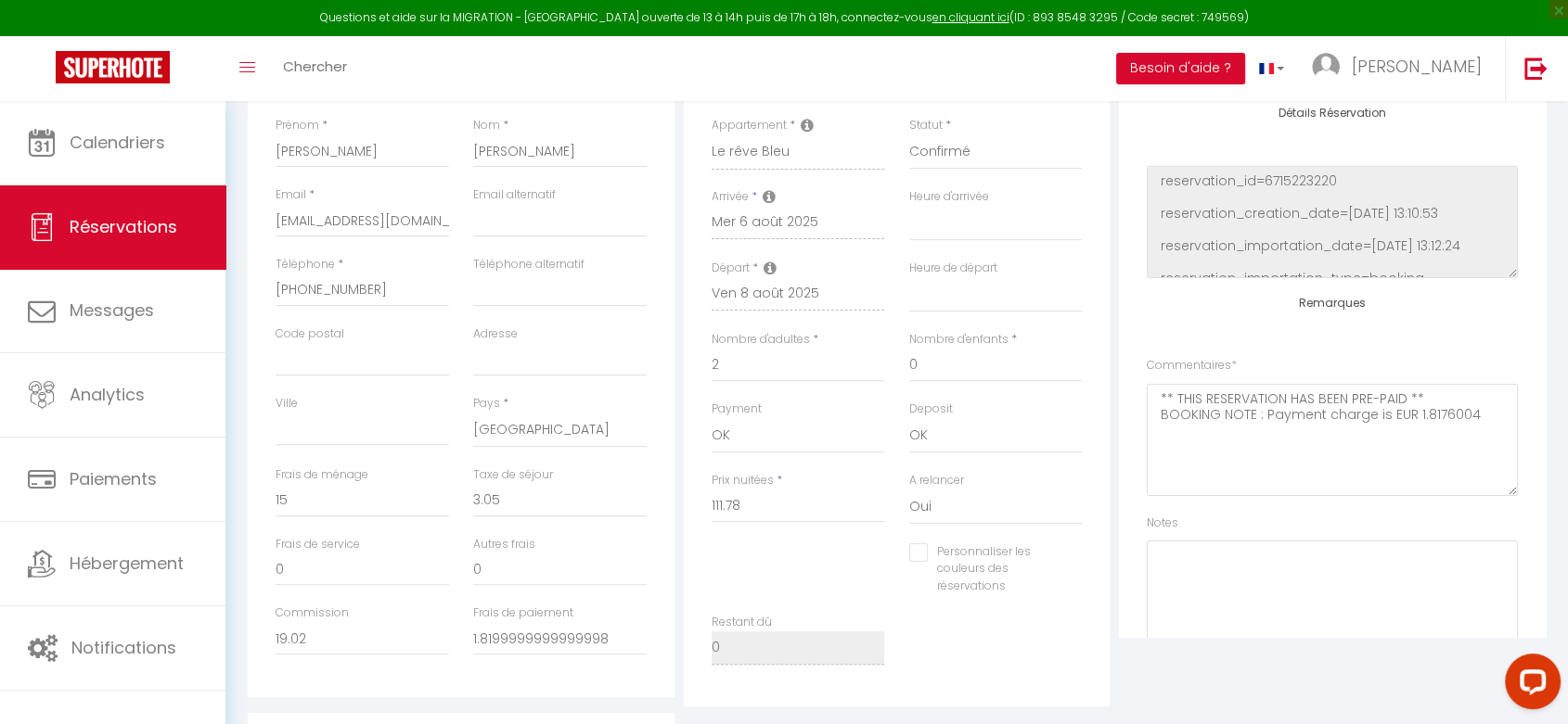
select select
checkbox input "false"
select select
checkbox input "false"
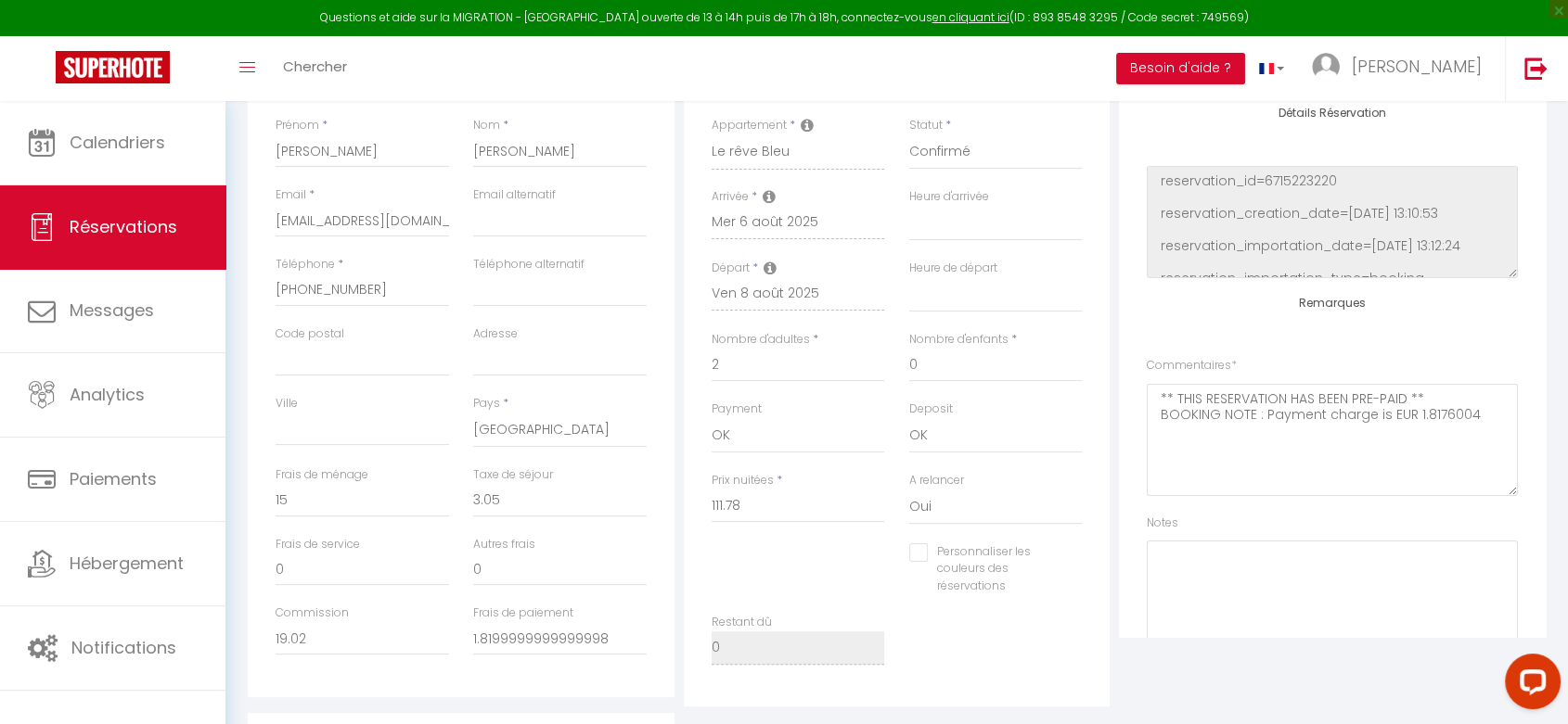
select select
checkbox input "false"
select select
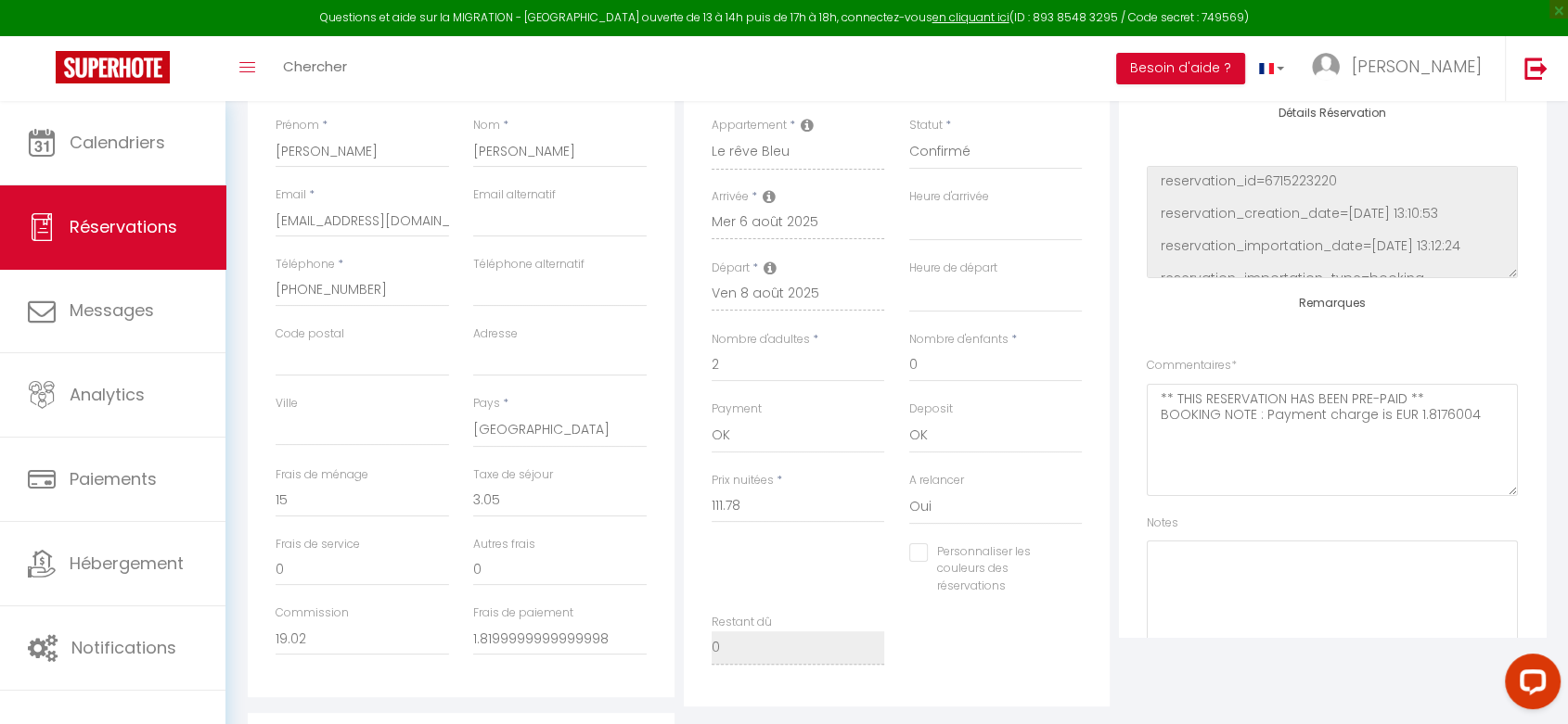
checkbox input "false"
select select
checkbox input "false"
select select
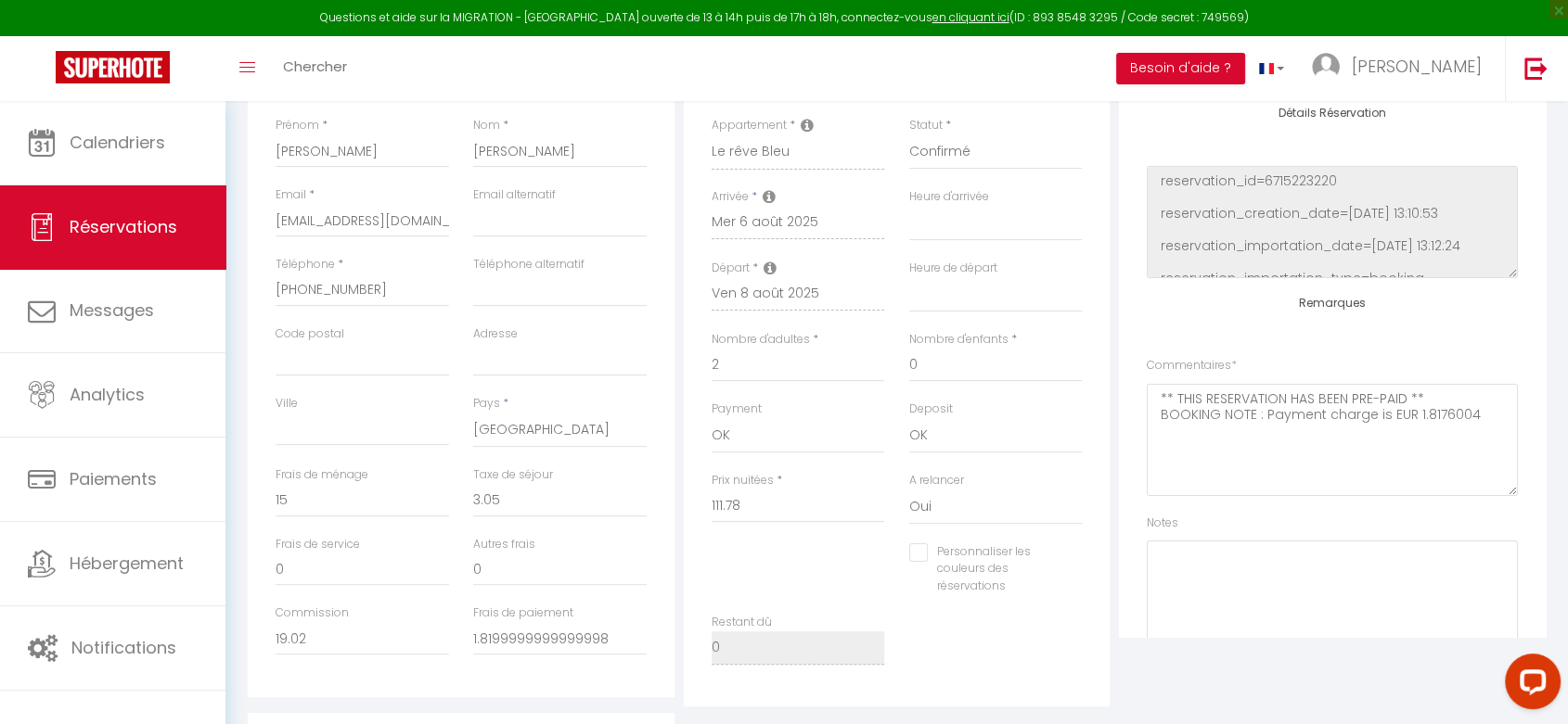
select select
checkbox input "false"
select select
checkbox input "false"
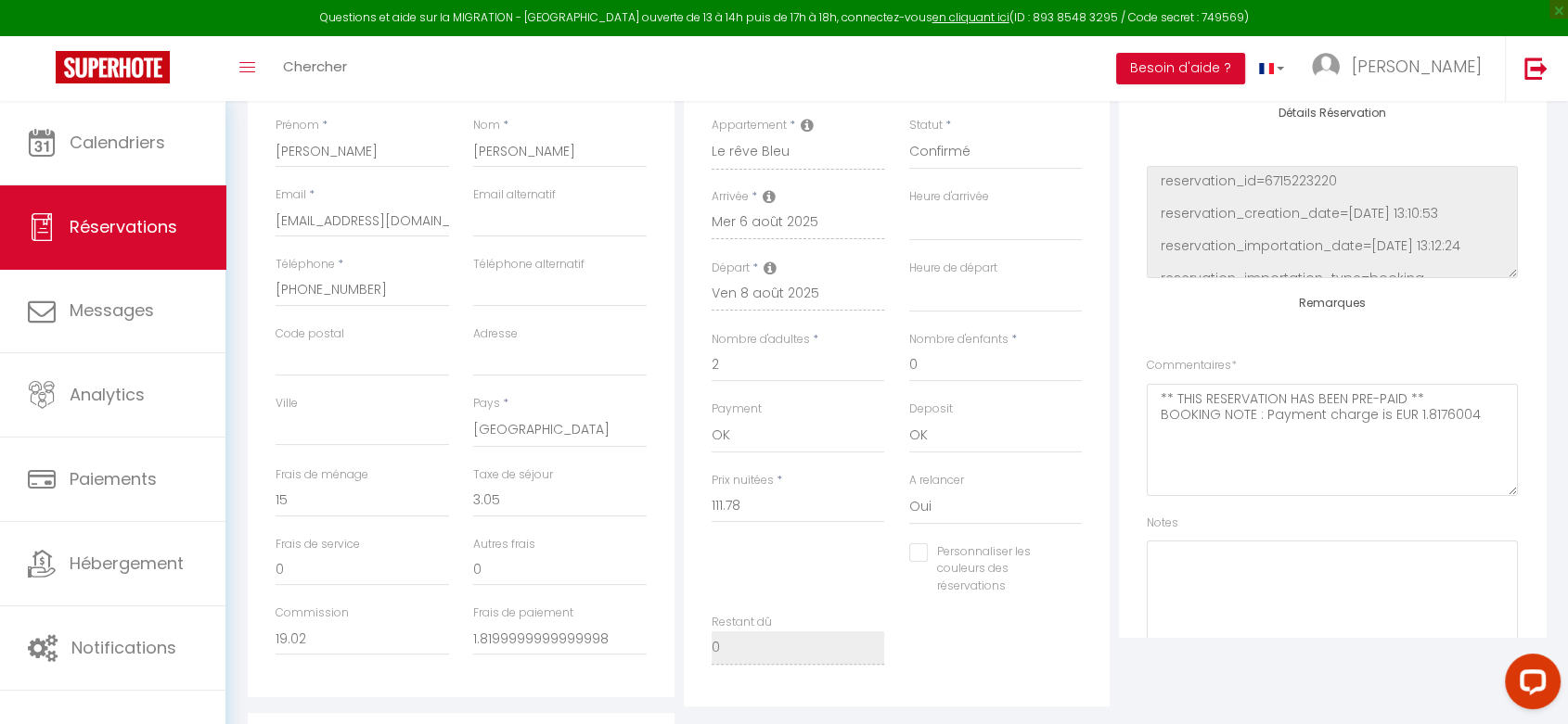
select select
checkbox input "false"
select select
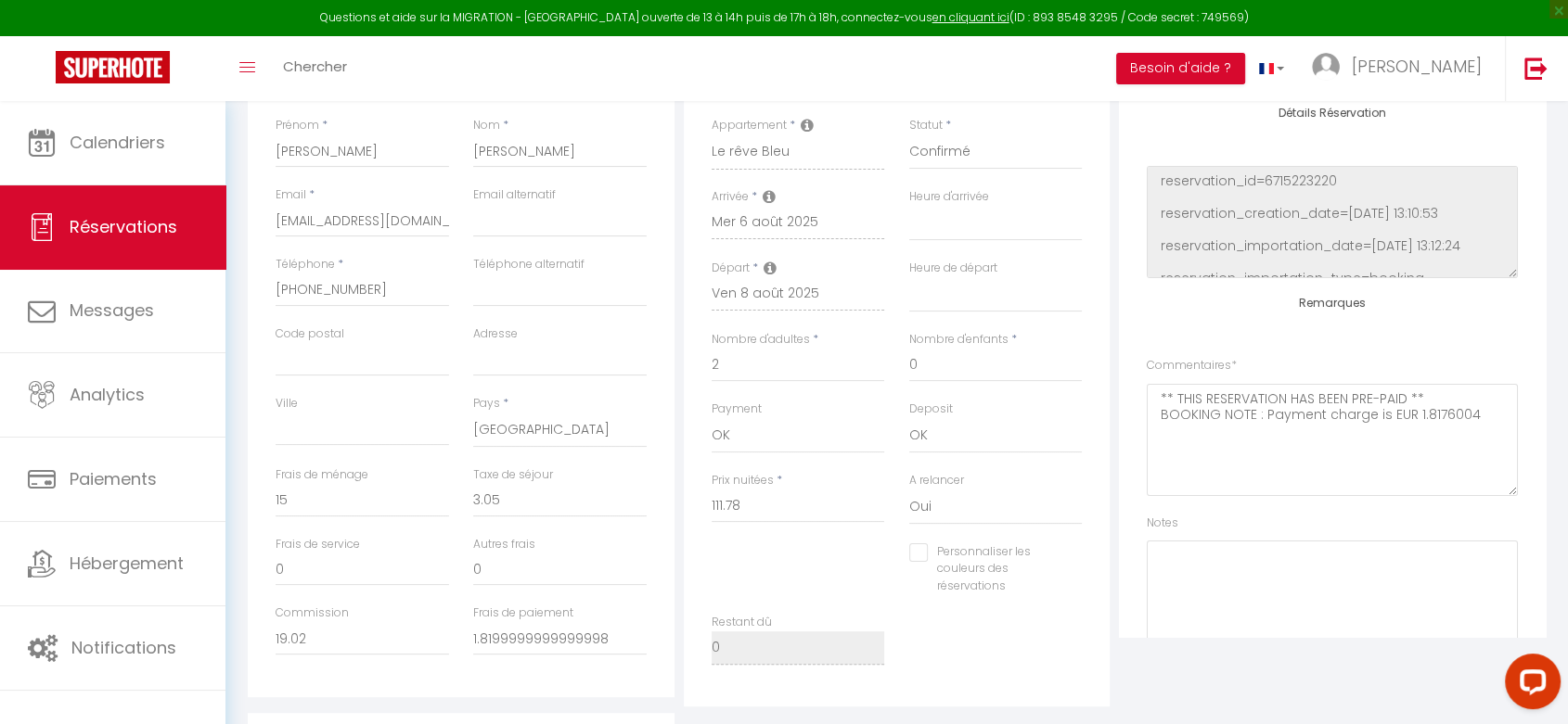
checkbox input "false"
select select
checkbox input "false"
select select
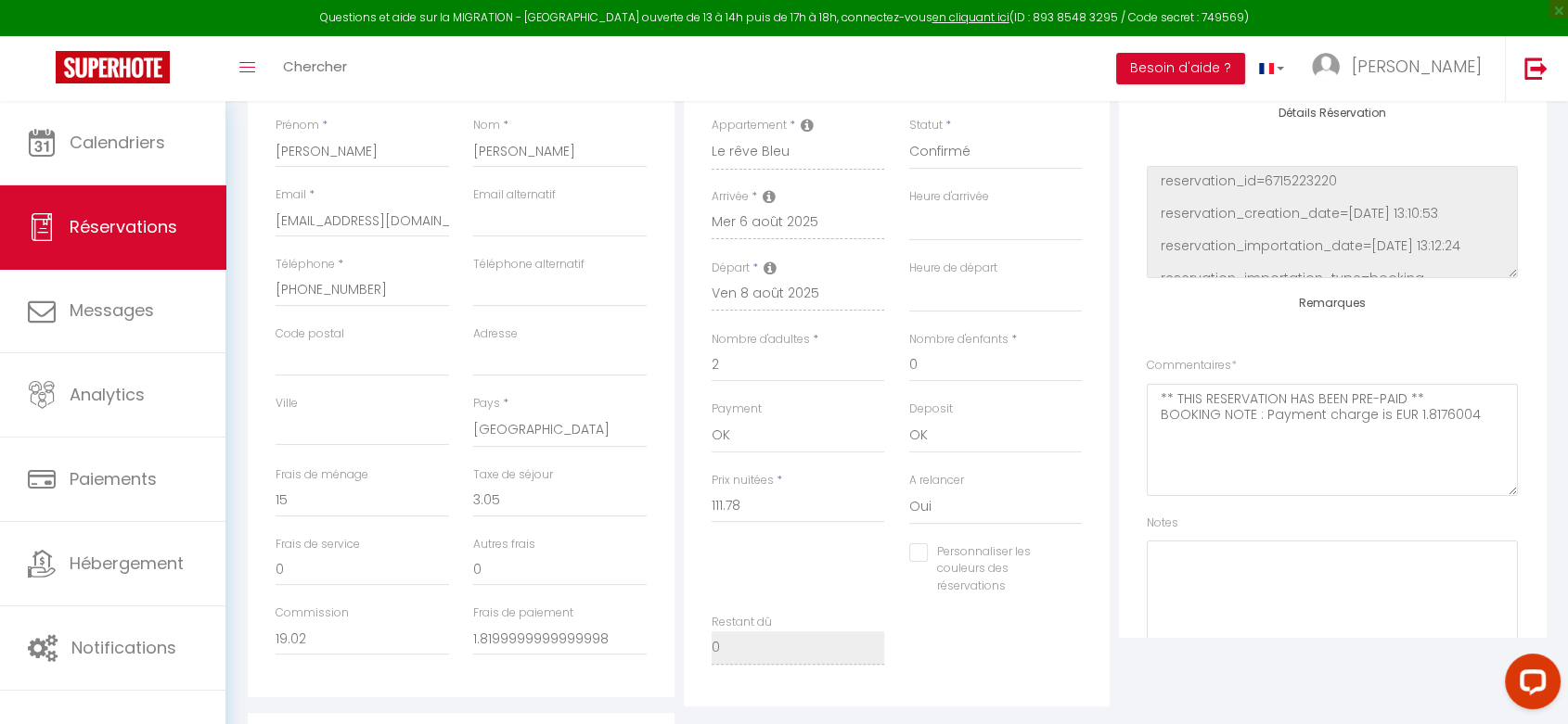
select select
checkbox input "false"
select select
checkbox input "false"
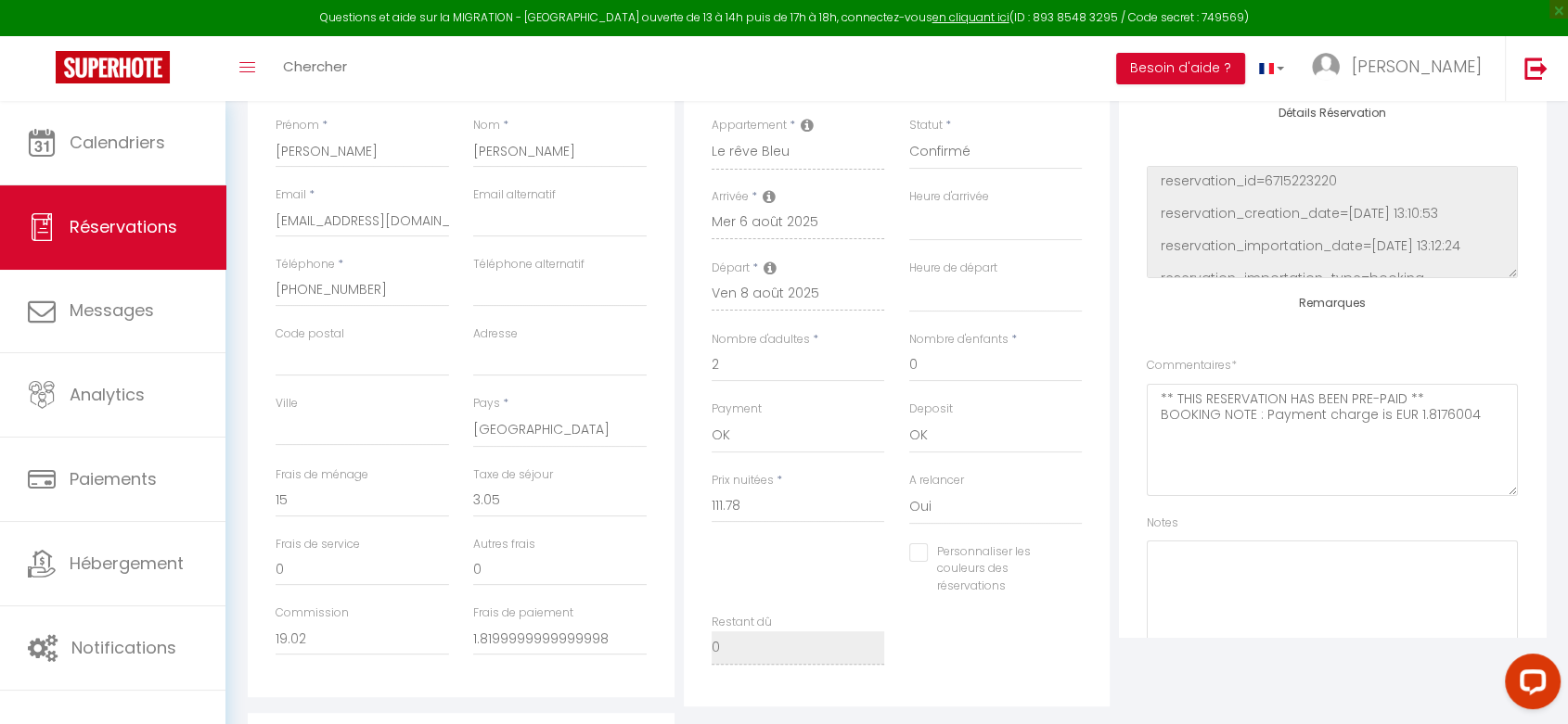
select select
checkbox input "false"
select select
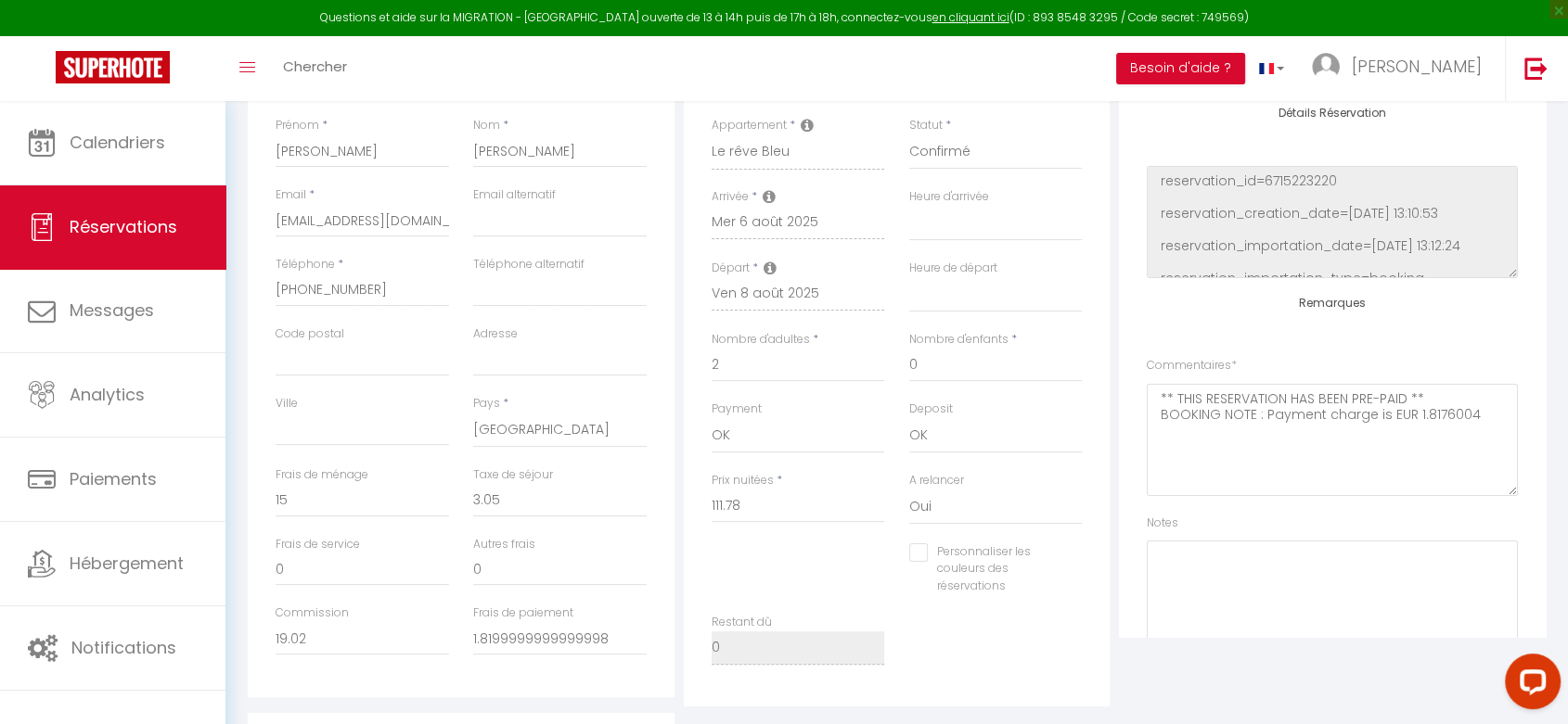
checkbox input "false"
select select
checkbox input "false"
select select
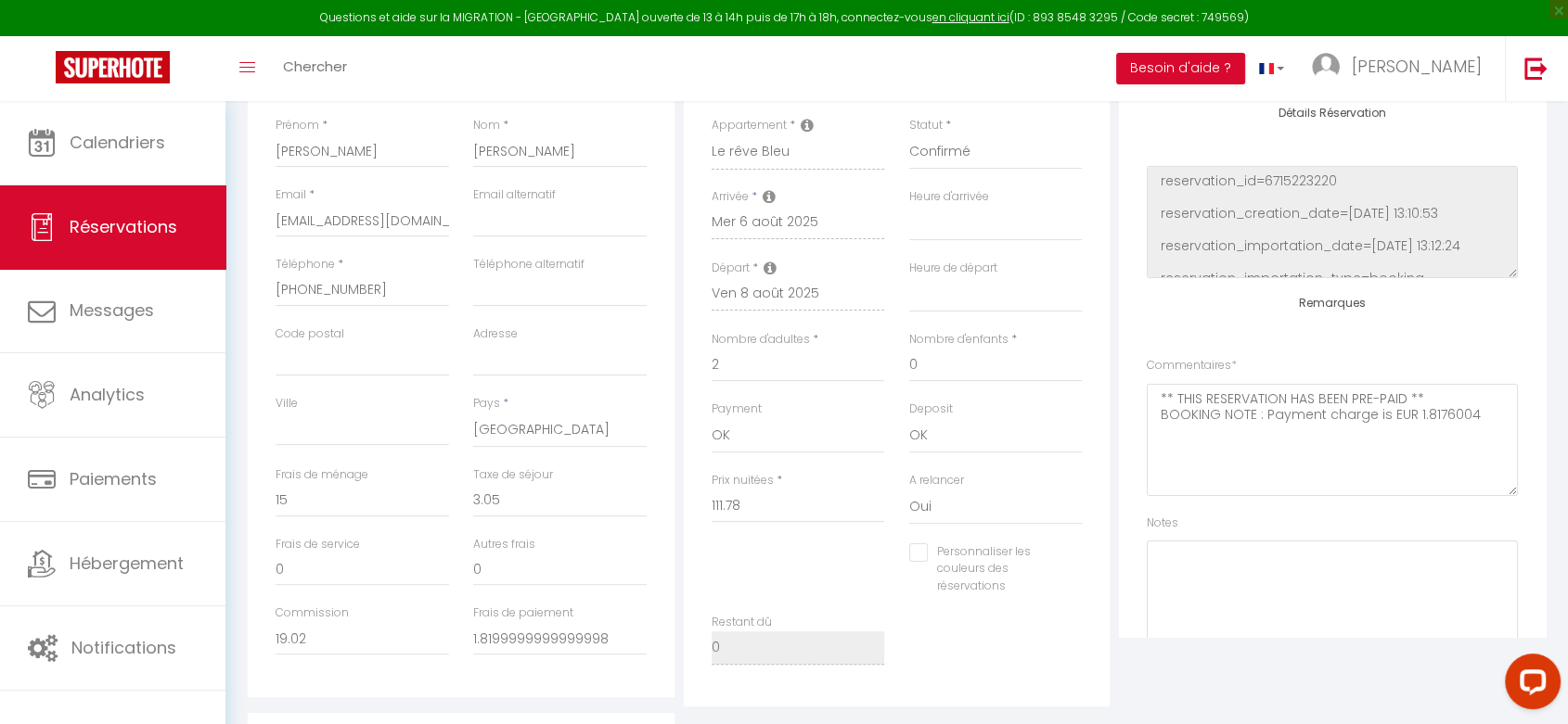
select select
checkbox input "false"
select select
checkbox input "false"
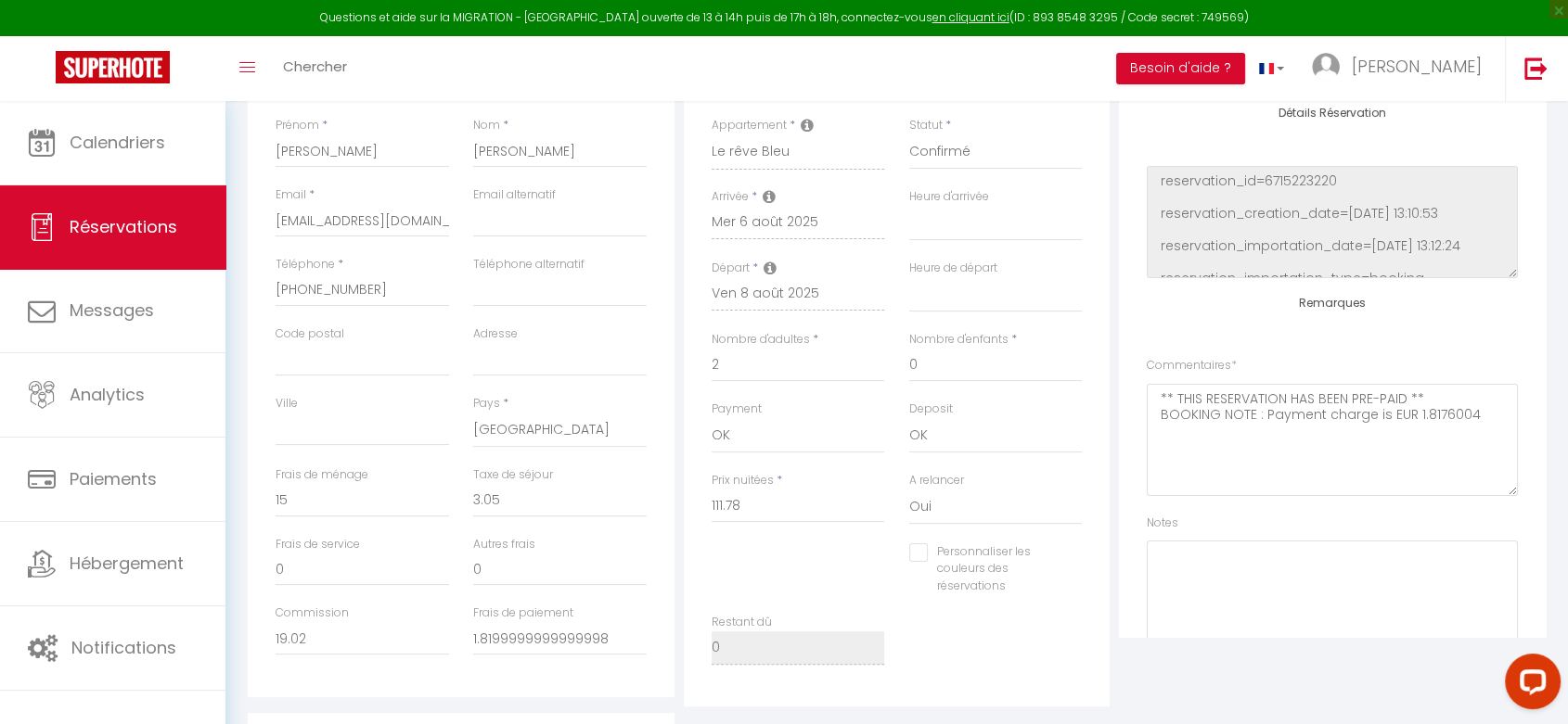
select select
checkbox input "false"
select select
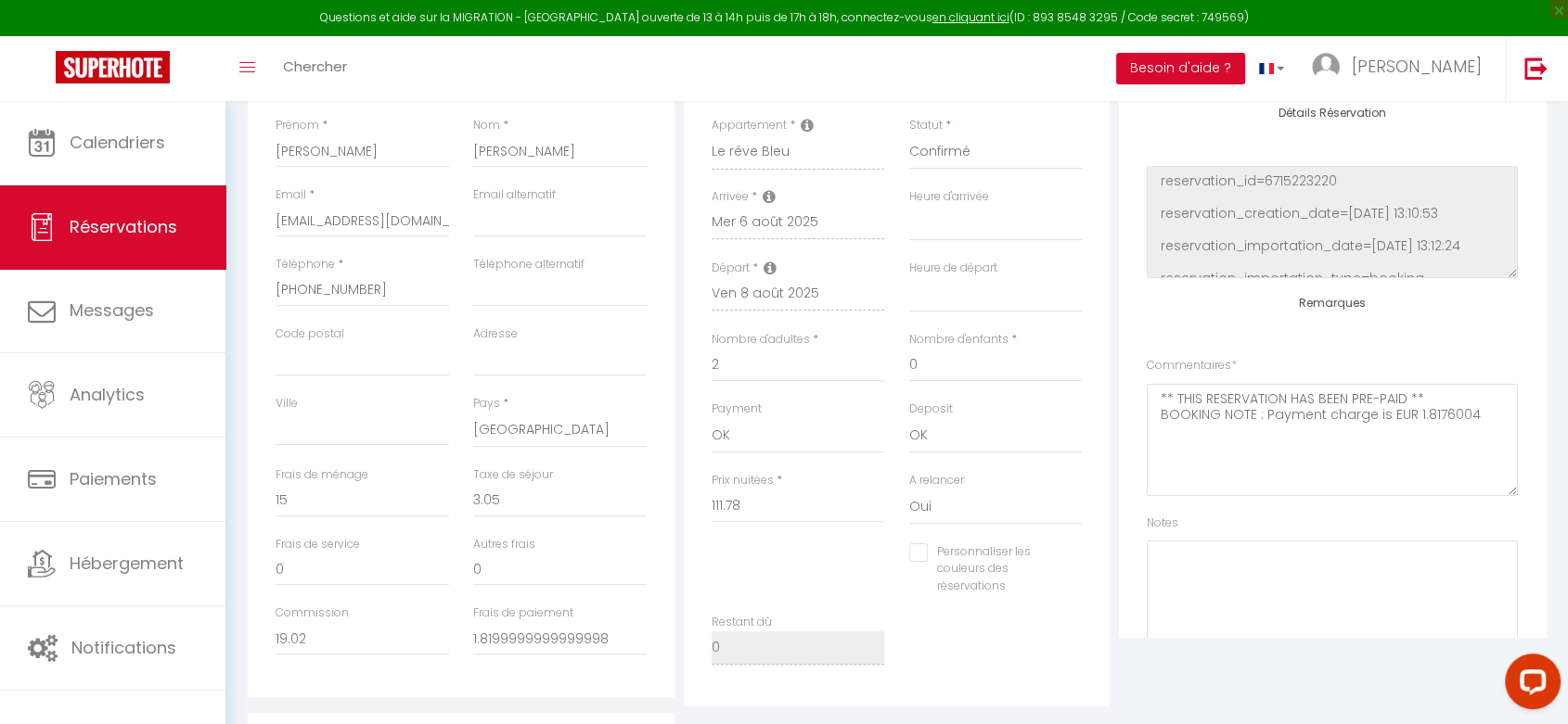
checkbox input "false"
select select
checkbox input "false"
select select
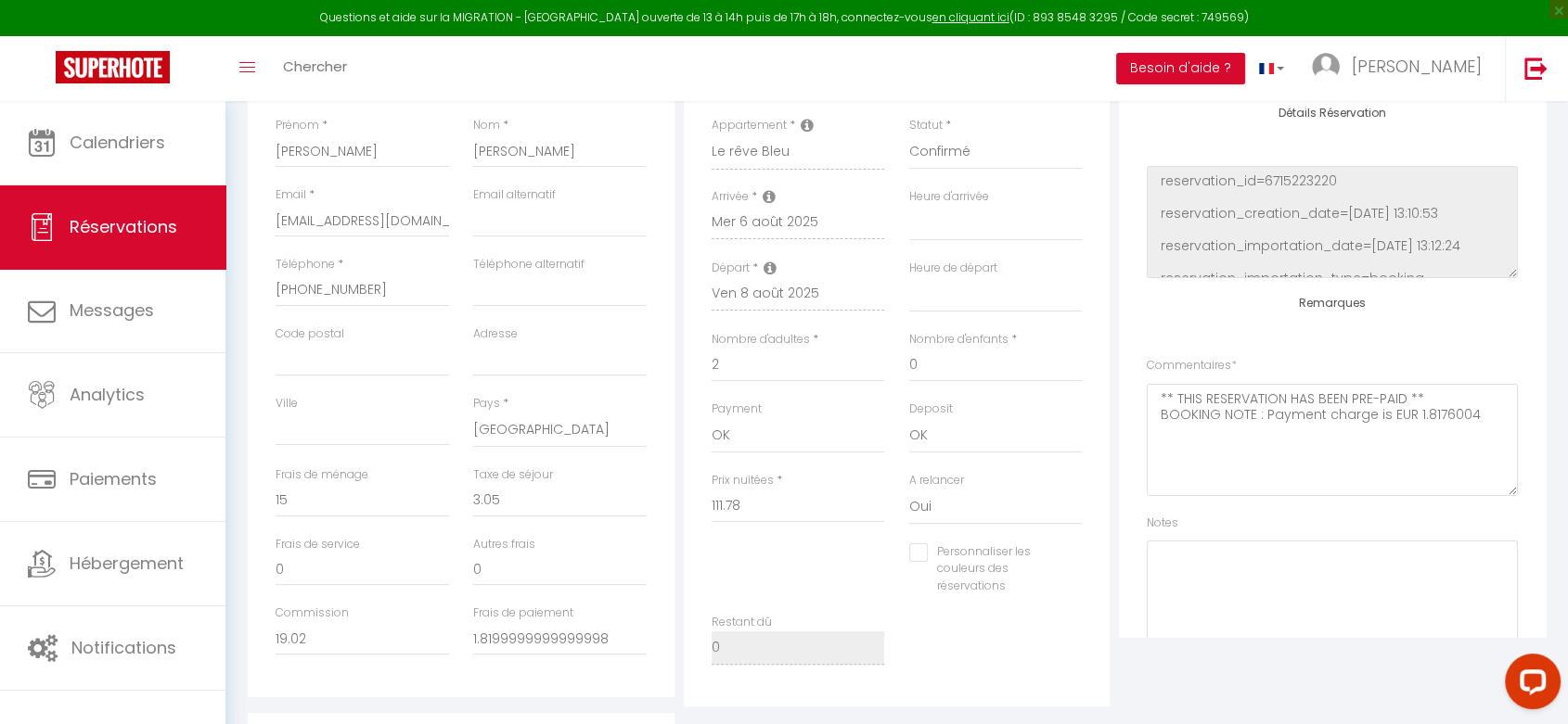
select select
checkbox input "false"
select select
checkbox input "false"
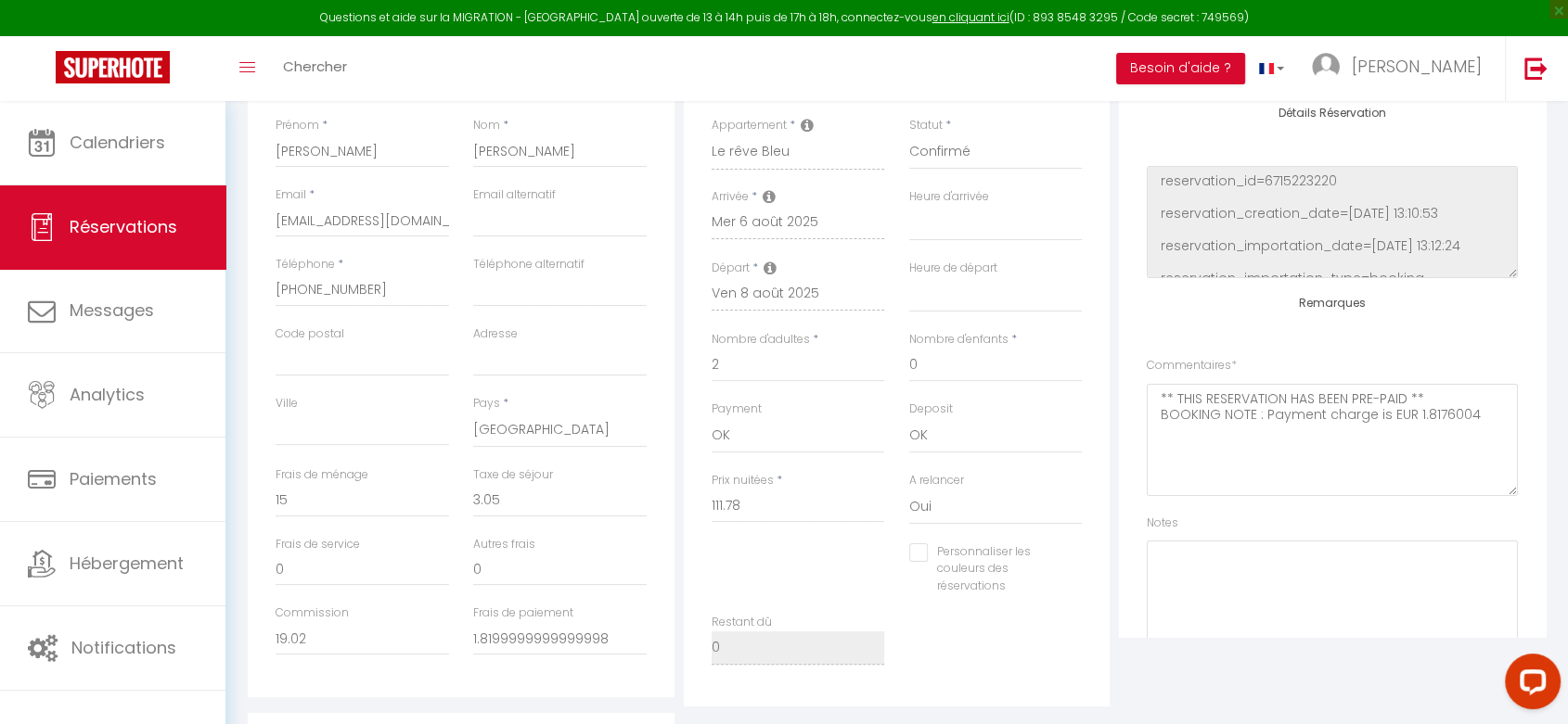
select select
checkbox input "false"
select select
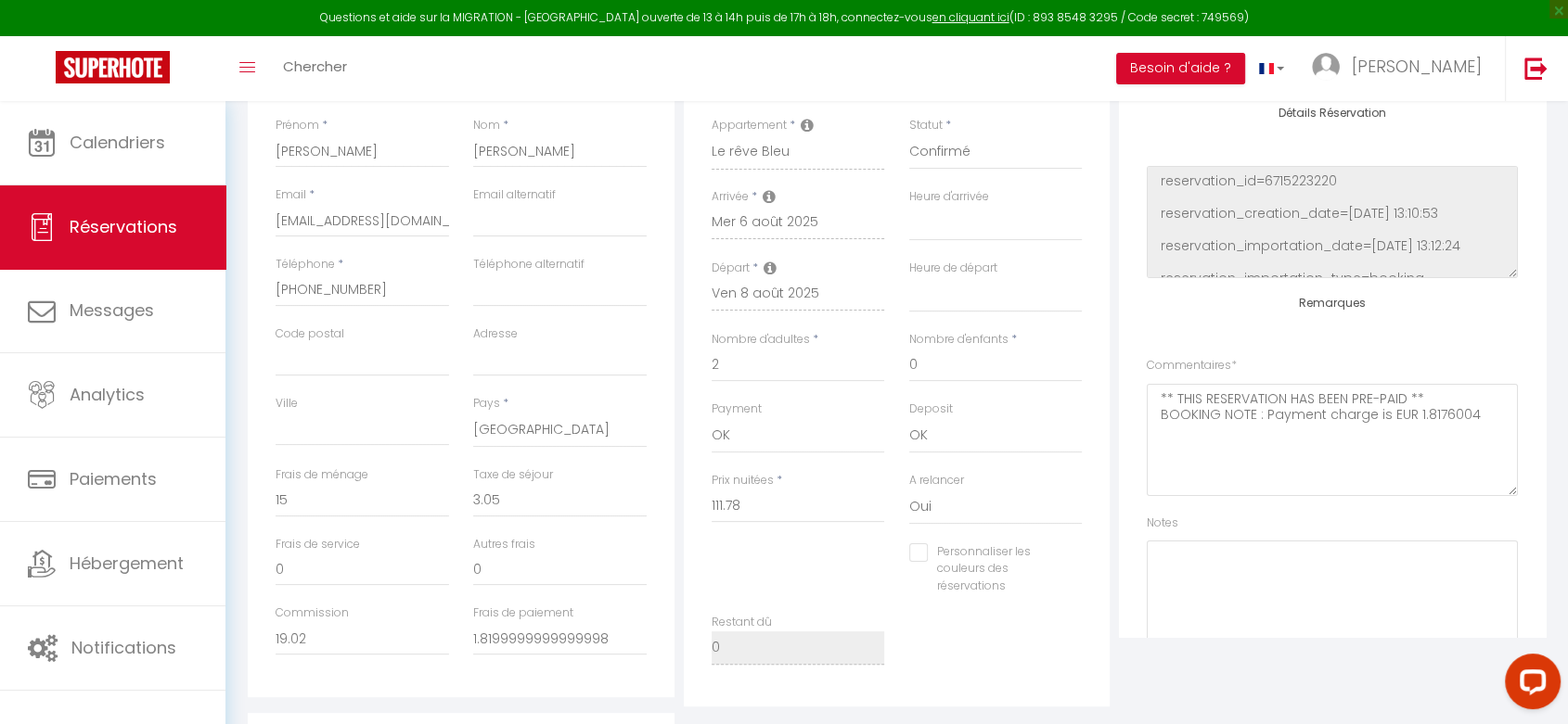
checkbox input "false"
select select
checkbox input "false"
select select
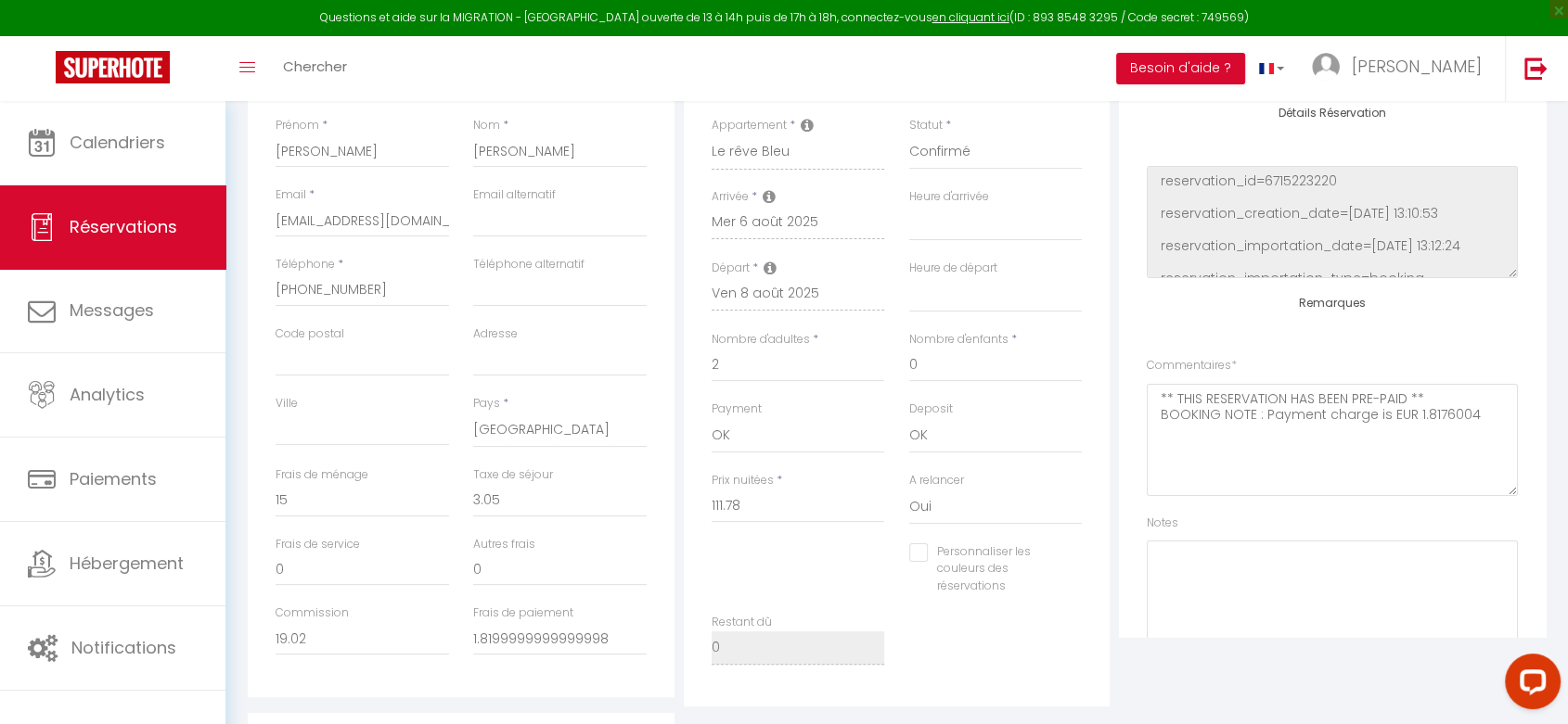
select select
checkbox input "false"
select select
checkbox input "false"
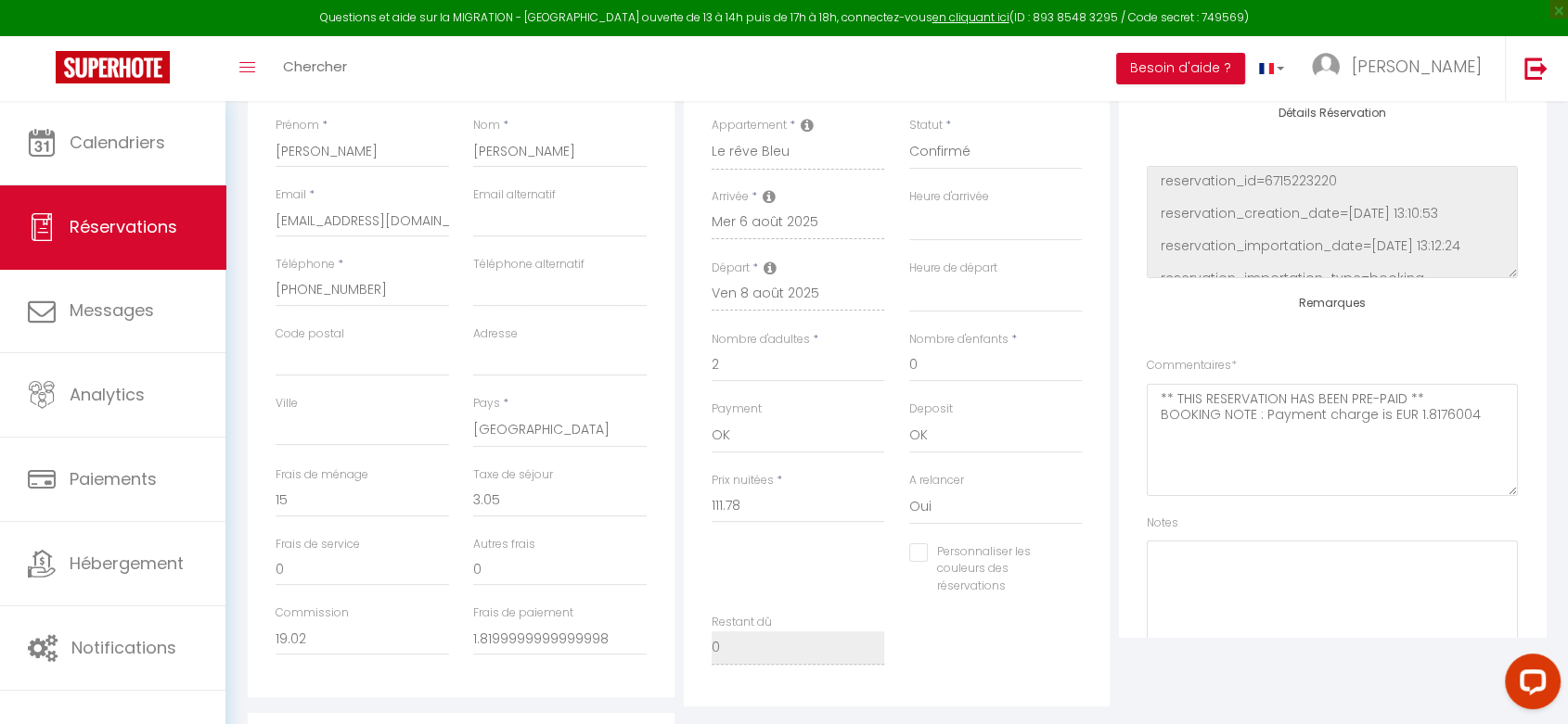
select select
checkbox input "false"
select select
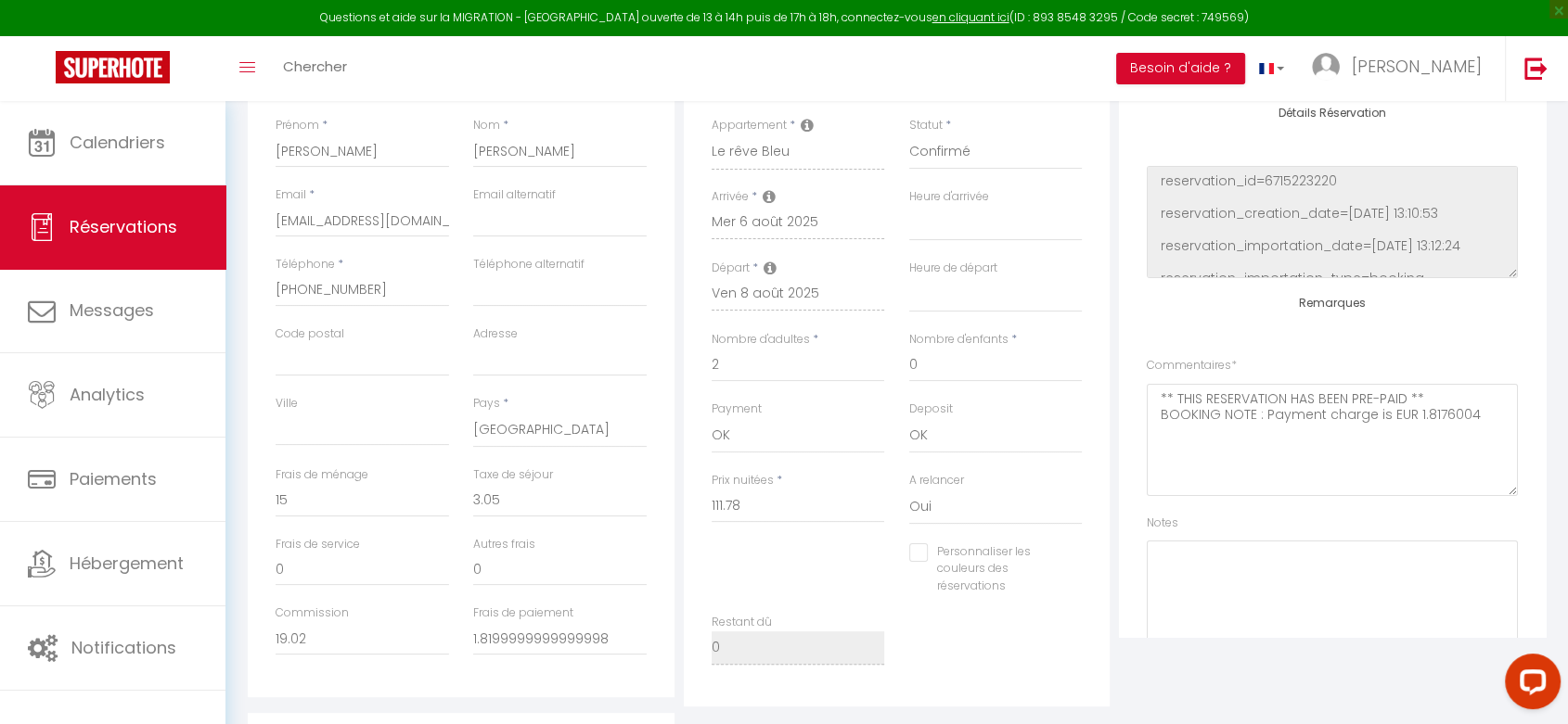
checkbox input "false"
select select
checkbox input "false"
select select
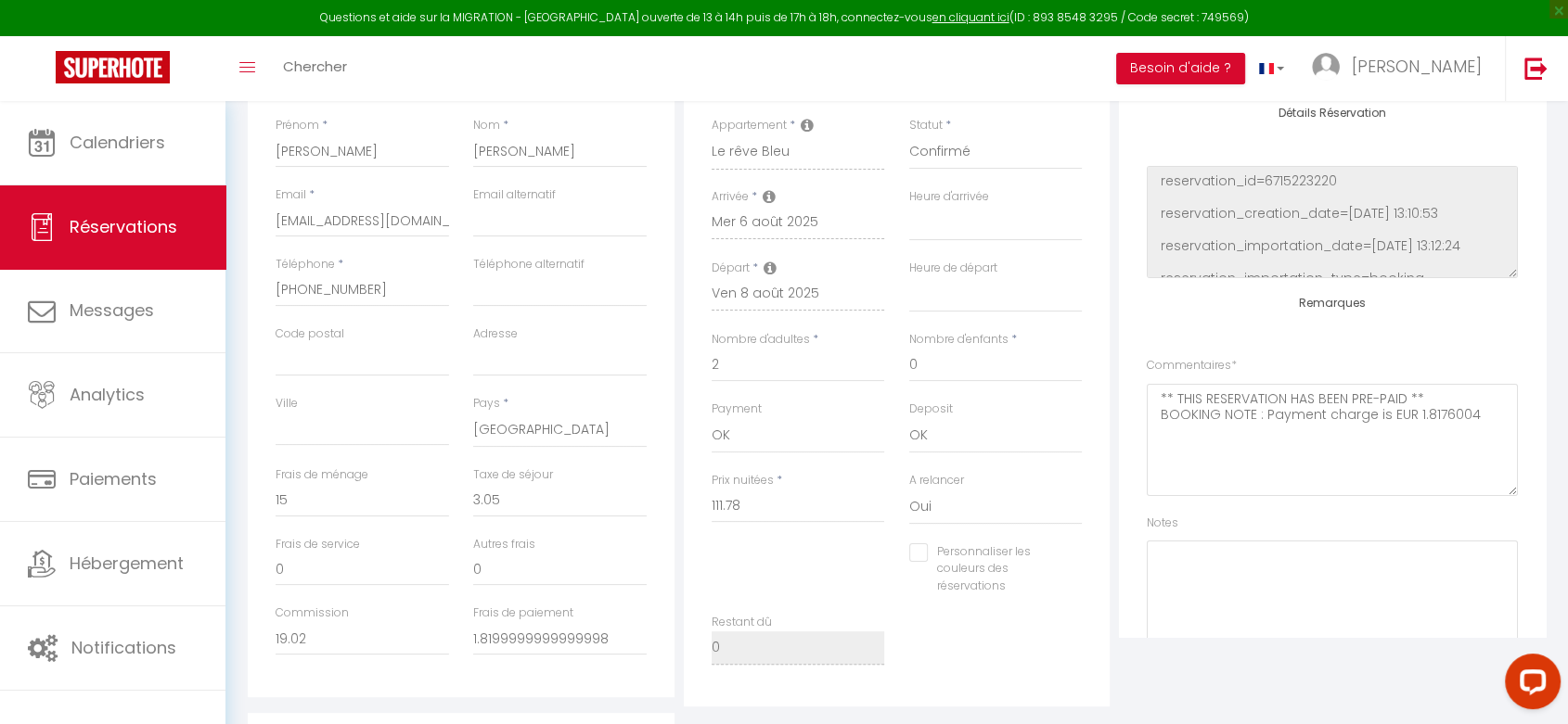
select select
checkbox input "false"
select select
checkbox input "false"
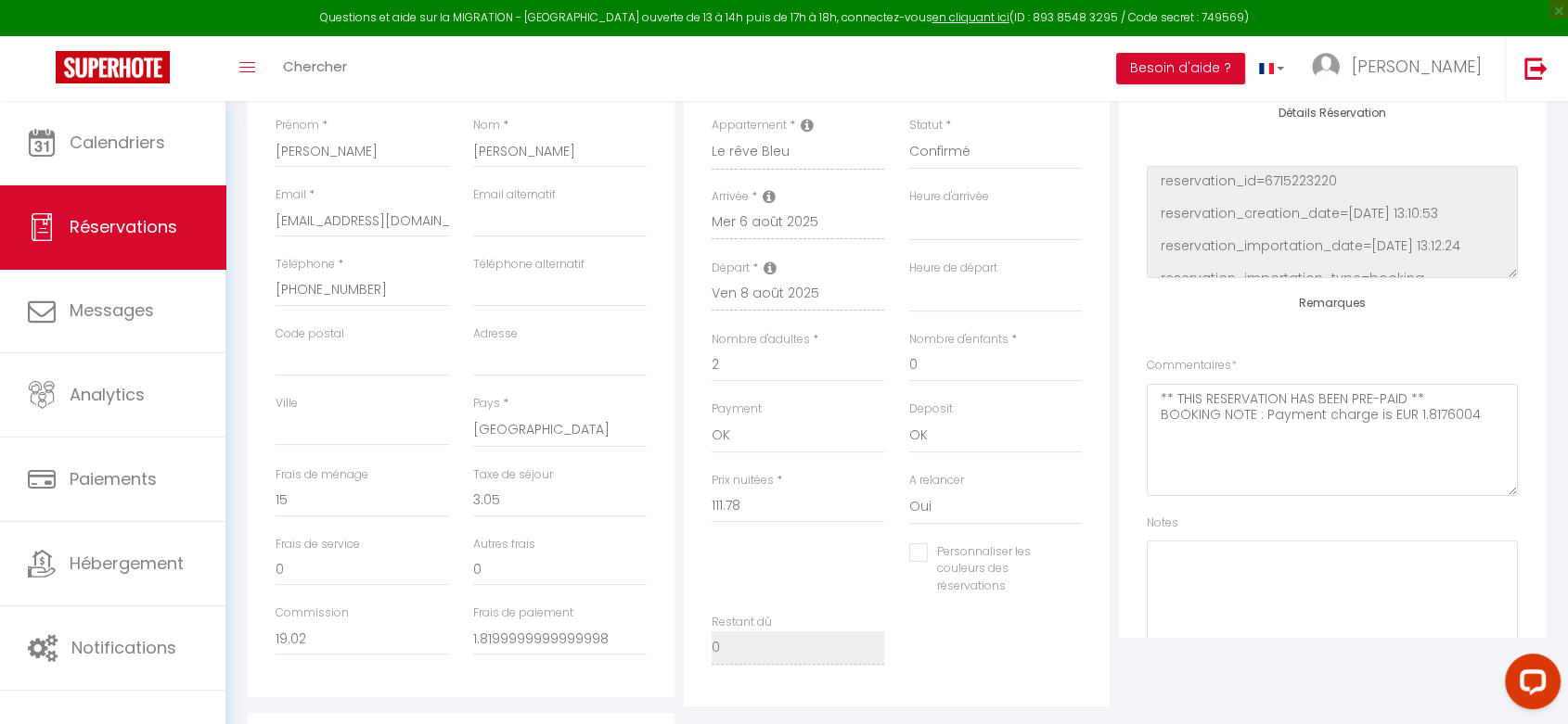
select select
checkbox input "false"
select select
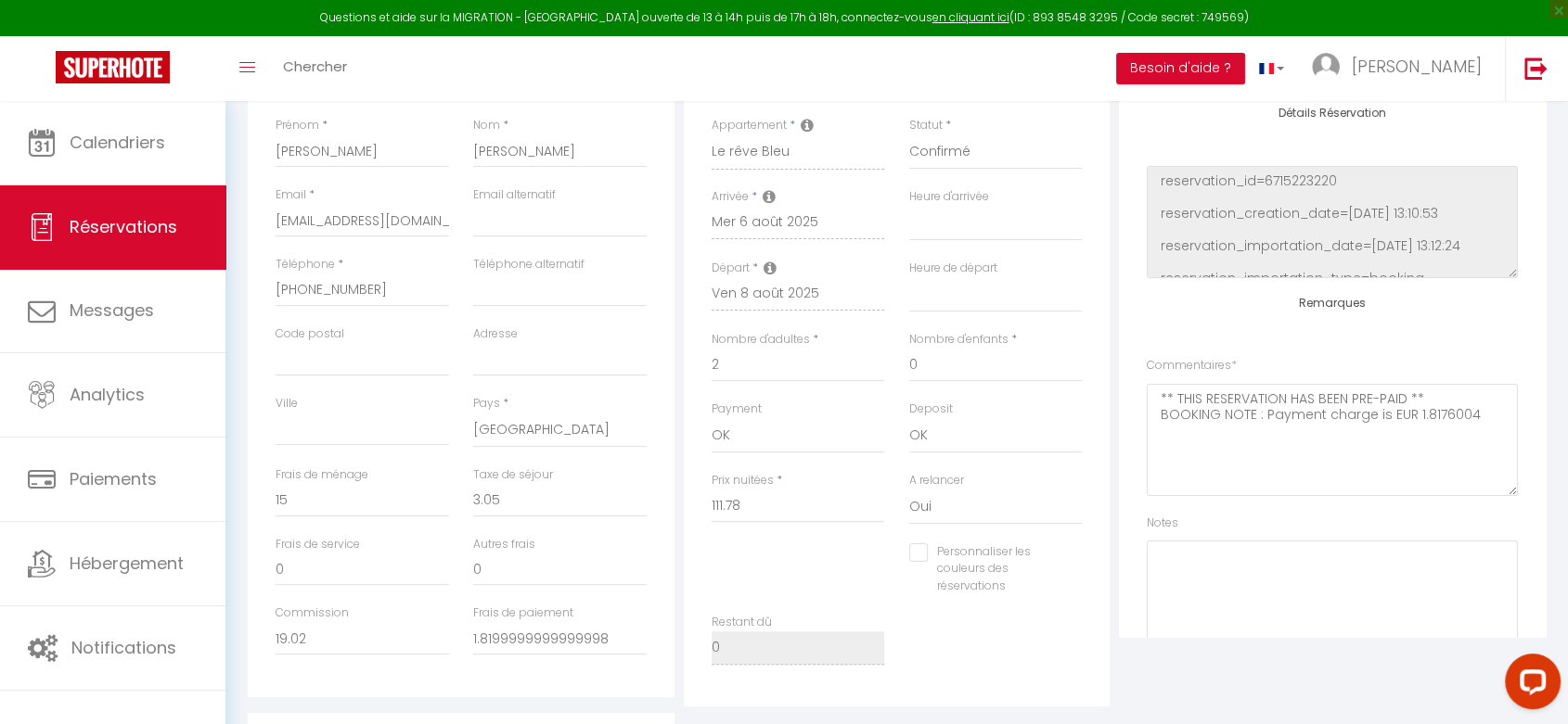
checkbox input "false"
select select
checkbox input "false"
